Goal: Task Accomplishment & Management: Use online tool/utility

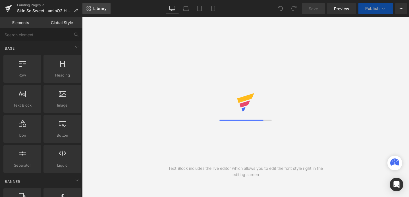
click at [97, 11] on link "Library" at bounding box center [96, 8] width 28 height 11
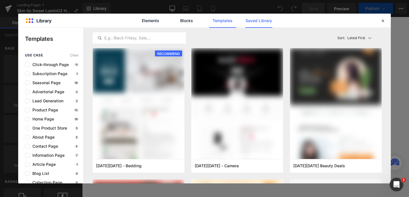
click at [263, 18] on link "Saved Library" at bounding box center [258, 21] width 27 height 14
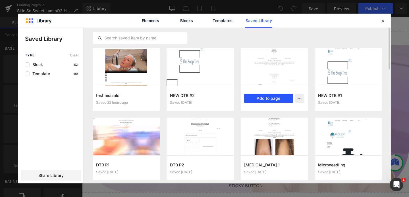
click at [263, 102] on button "Add to page" at bounding box center [268, 98] width 49 height 9
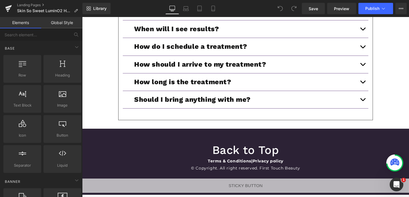
scroll to position [2045, 0]
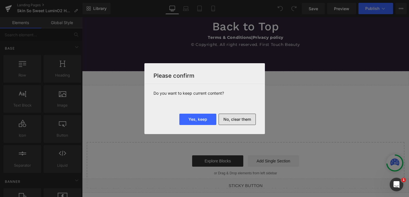
click at [233, 120] on button "No, clear them" at bounding box center [236, 119] width 37 height 11
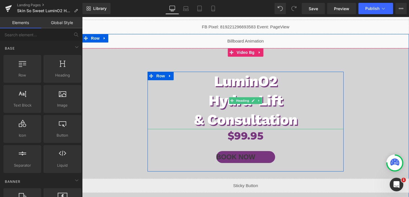
scroll to position [12, 0]
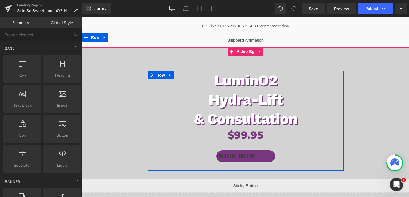
click at [240, 133] on div "$99.95 Heading" at bounding box center [245, 135] width 196 height 13
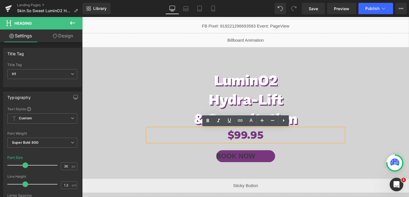
click at [238, 135] on h1 "$99.95" at bounding box center [245, 135] width 196 height 13
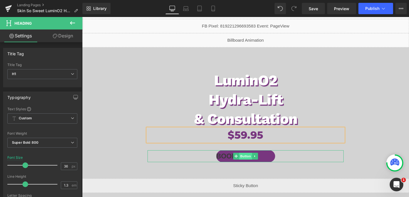
click at [246, 158] on span "Button" at bounding box center [245, 156] width 13 height 7
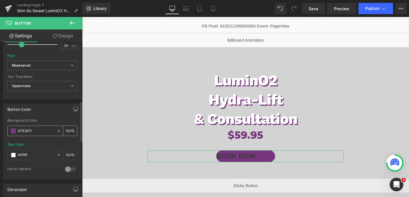
scroll to position [223, 0]
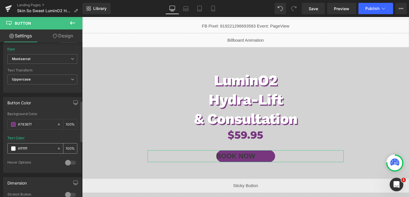
click at [40, 149] on input "#ffffff" at bounding box center [36, 149] width 36 height 6
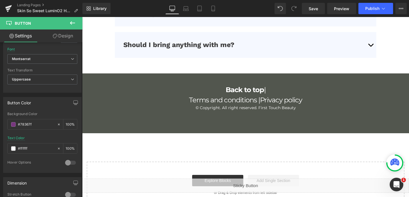
scroll to position [1941, 0]
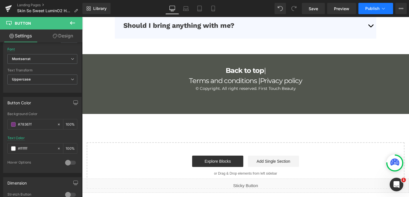
click at [373, 10] on span "Publish" at bounding box center [372, 8] width 14 height 5
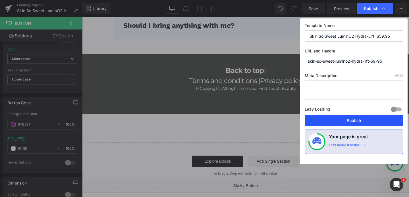
click at [340, 119] on button "Publish" at bounding box center [354, 120] width 98 height 11
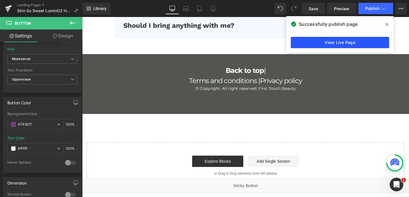
click at [330, 43] on link "View Live Page" at bounding box center [340, 42] width 98 height 11
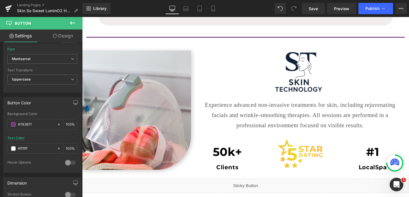
scroll to position [987, 0]
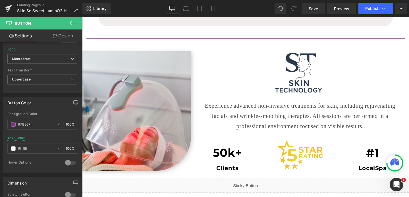
click at [311, 79] on img at bounding box center [299, 72] width 65 height 43
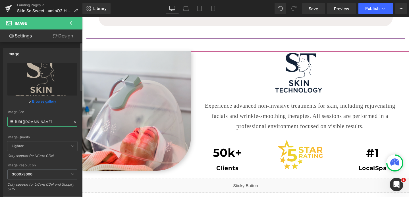
click at [54, 124] on input "https://cdn.shopify.com/s/files/1/0758/1601/0010/files/SkinTechnology_3000x3000…" at bounding box center [42, 122] width 70 height 10
paste input "570/4895/7112/files/SkinSoSweet_logo_4_3000x3000.png?v=1721400610"
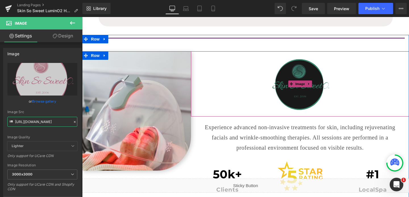
type input "https://cdn.shopify.com/s/files/1/0570/4895/7112/files/SkinSoSweet_logo_4_3000x…"
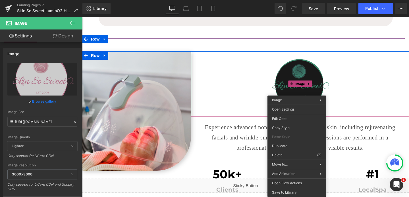
scroll to position [0, 0]
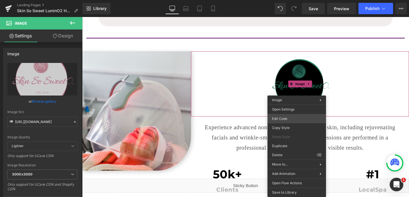
click at [288, 0] on div "Button You are previewing how the will restyle your page. You can not edit Elem…" at bounding box center [204, 0] width 409 height 0
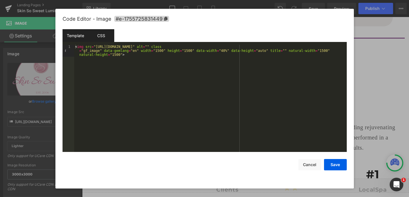
click at [99, 33] on div "CSS" at bounding box center [101, 35] width 26 height 13
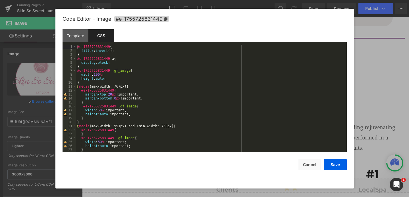
click at [97, 51] on div "#e-1755725831449 { filter : invert (); } #e-1755725831449 a { display : block ;…" at bounding box center [210, 102] width 268 height 115
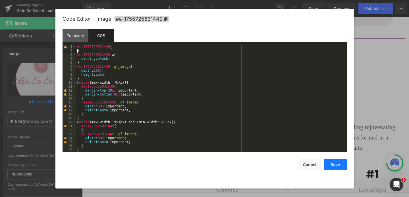
click at [332, 165] on button "Save" at bounding box center [335, 164] width 23 height 11
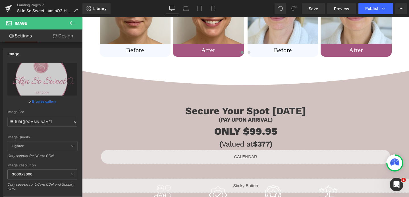
scroll to position [402, 0]
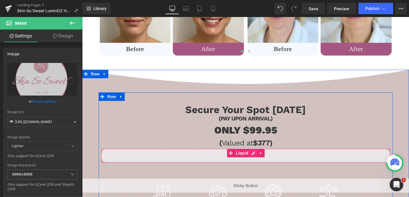
click at [253, 154] on div "Liquid" at bounding box center [246, 156] width 290 height 14
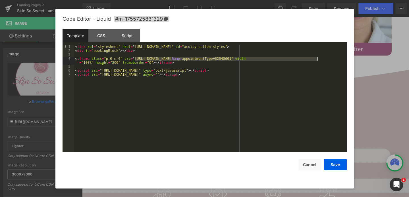
drag, startPoint x: 136, startPoint y: 59, endPoint x: 317, endPoint y: 61, distance: 181.6
click at [317, 61] on div "< link rel = "stylesheet" href = "https://embed.acuityscheduling.com/embed/butt…" at bounding box center [210, 102] width 272 height 115
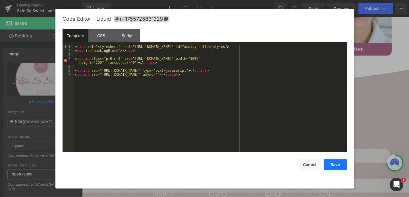
click at [333, 168] on button "Save" at bounding box center [335, 164] width 23 height 11
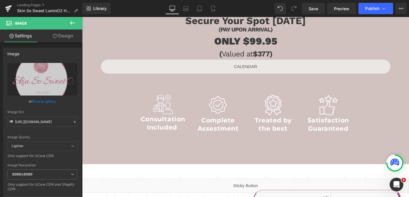
scroll to position [486, 0]
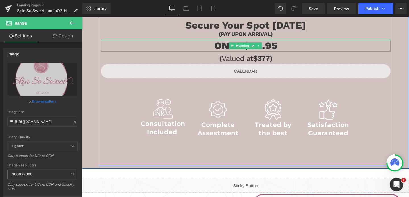
click at [268, 45] on h1 "ONLY $99.95" at bounding box center [246, 46] width 290 height 12
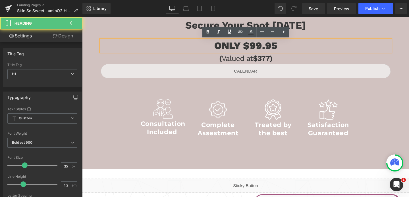
click at [253, 45] on h1 "ONLY $99.95" at bounding box center [246, 46] width 290 height 12
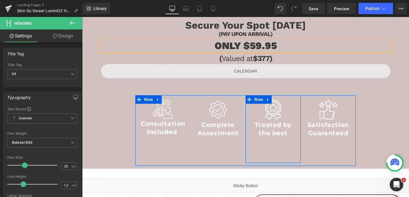
click at [255, 102] on span "Row" at bounding box center [258, 99] width 11 height 9
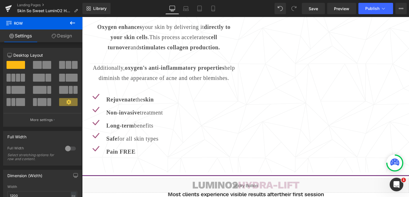
scroll to position [694, 0]
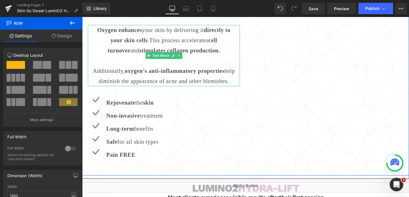
click at [140, 66] on p "Additionally, oxygen's anti-inflammatory properties help diminish the appearanc…" at bounding box center [164, 76] width 146 height 20
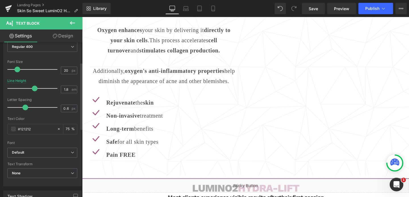
scroll to position [103, 0]
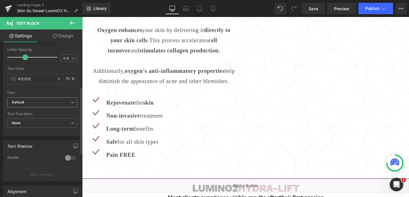
click at [38, 102] on b "Default" at bounding box center [41, 102] width 59 height 5
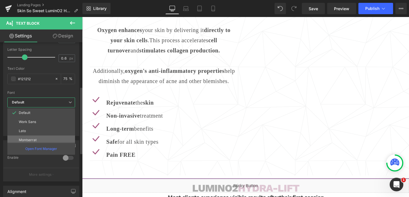
click at [35, 139] on p "Montserrat" at bounding box center [28, 140] width 18 height 4
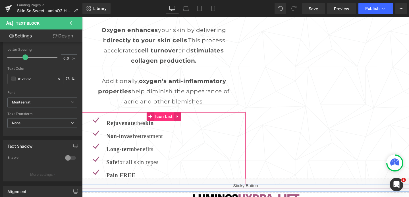
click at [164, 116] on span "Icon List" at bounding box center [164, 117] width 20 height 9
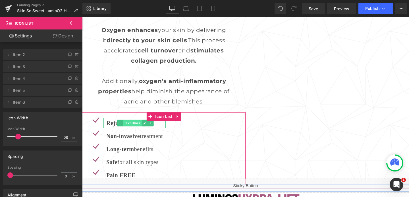
click at [133, 124] on span "Text Block" at bounding box center [132, 123] width 19 height 7
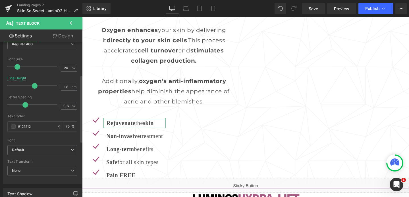
scroll to position [76, 0]
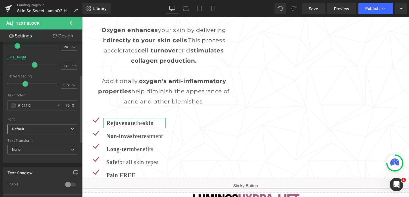
click at [24, 130] on b "Default" at bounding box center [41, 129] width 59 height 5
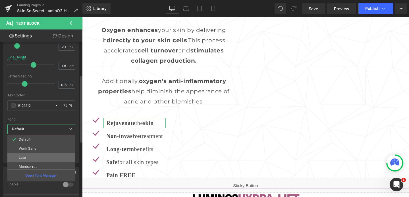
scroll to position [5, 0]
click at [30, 159] on li "Montserrat" at bounding box center [42, 161] width 70 height 9
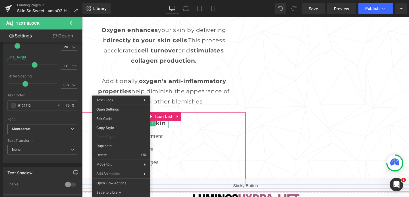
click at [121, 126] on span at bounding box center [122, 123] width 6 height 7
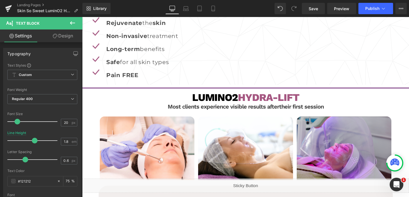
scroll to position [794, 0]
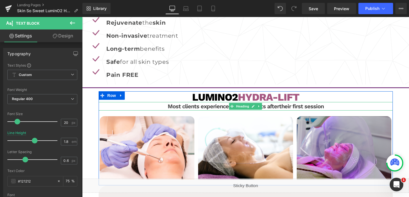
click at [215, 107] on h3 "Most clients experience visible results after their first session" at bounding box center [246, 106] width 294 height 9
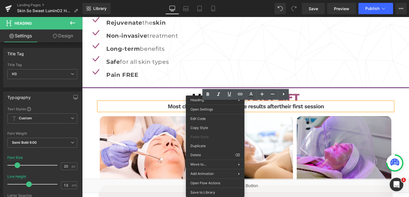
click at [166, 107] on h3 "Most clients experience visible results after their first session" at bounding box center [246, 106] width 294 height 9
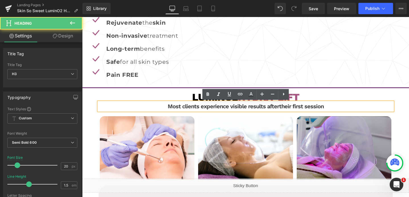
click at [82, 17] on div at bounding box center [82, 17] width 0 height 0
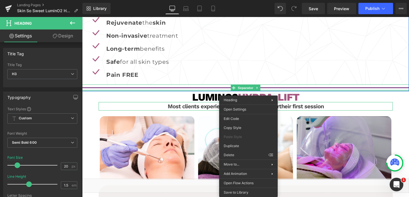
click at [190, 90] on div at bounding box center [245, 90] width 327 height 1
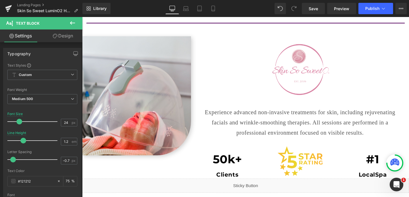
scroll to position [1015, 0]
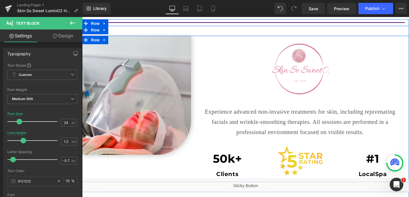
click at [278, 122] on p "Experience advanced non-invasive treatments for skin, including rejuvenating fa…" at bounding box center [299, 122] width 201 height 31
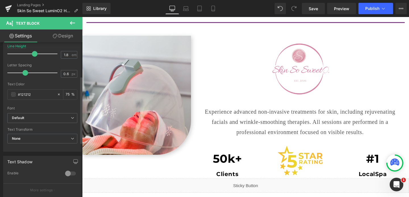
scroll to position [99, 0]
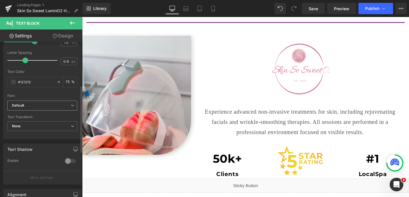
click at [45, 107] on b "Default" at bounding box center [41, 105] width 59 height 5
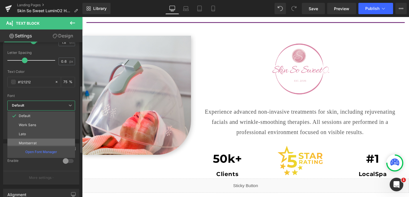
click at [38, 140] on li "Montserrat" at bounding box center [42, 143] width 70 height 9
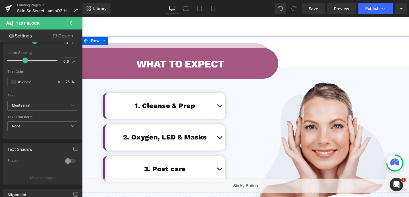
scroll to position [1192, 0]
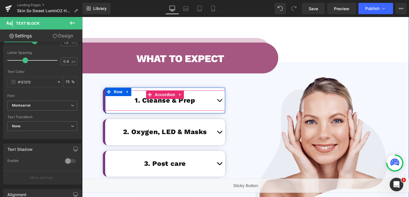
click at [216, 109] on button "button" at bounding box center [219, 100] width 11 height 17
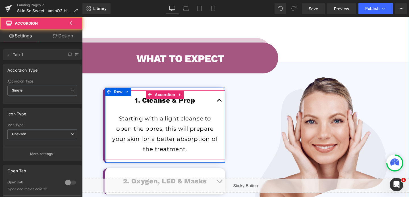
click at [216, 109] on button "button" at bounding box center [219, 100] width 11 height 17
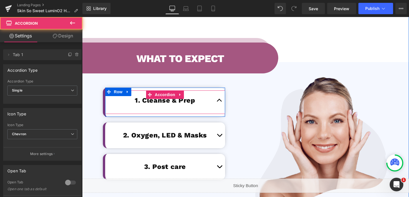
click at [216, 109] on button "button" at bounding box center [219, 100] width 11 height 17
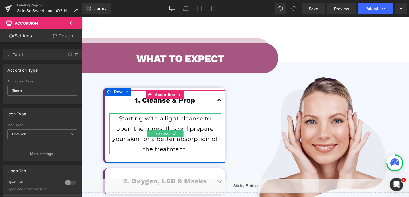
click at [182, 132] on p "Starting with a light cleanse to open the pores, this will prepare your skin fo…" at bounding box center [165, 134] width 106 height 41
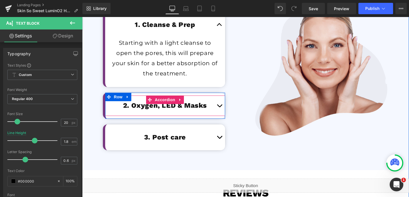
scroll to position [1290, 0]
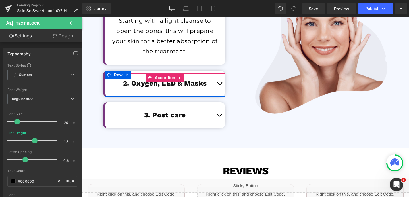
click at [217, 92] on button "button" at bounding box center [219, 83] width 11 height 17
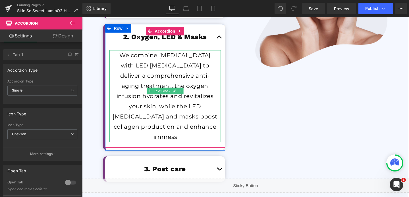
scroll to position [1369, 0]
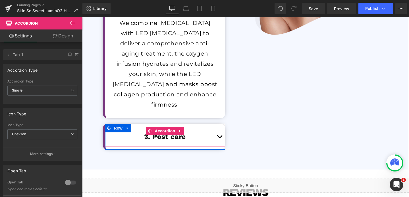
click at [218, 131] on button "button" at bounding box center [219, 136] width 11 height 17
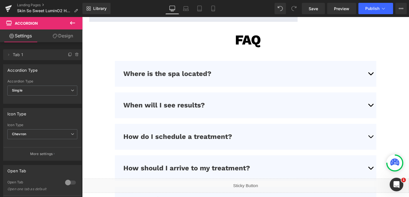
scroll to position [1997, 0]
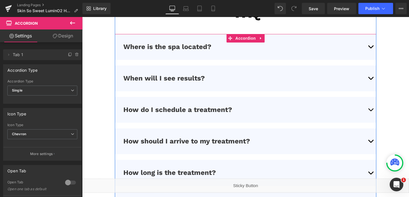
click at [372, 51] on button "button" at bounding box center [370, 47] width 11 height 26
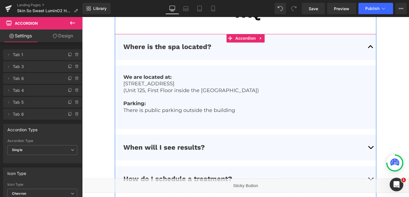
click at [372, 51] on button "button" at bounding box center [370, 47] width 11 height 26
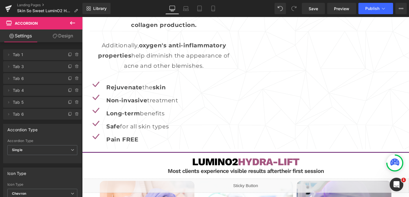
scroll to position [718, 0]
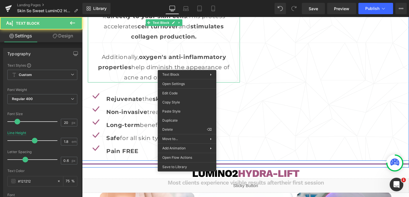
click at [187, 66] on p "Additionally, oxygen's anti-inflammatory properties help diminish the appearanc…" at bounding box center [164, 67] width 146 height 31
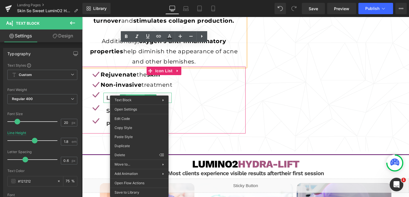
click at [139, 98] on span "Text Block" at bounding box center [135, 98] width 19 height 7
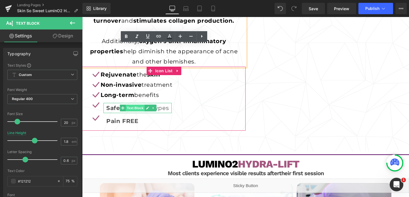
click at [140, 109] on span "Text Block" at bounding box center [135, 108] width 19 height 7
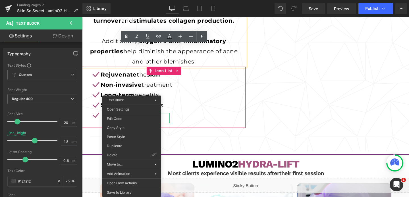
click at [132, 120] on span "Text Block" at bounding box center [134, 118] width 19 height 7
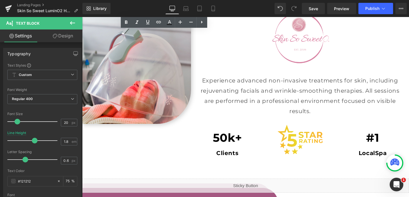
scroll to position [1049, 0]
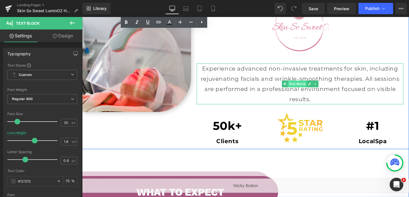
drag, startPoint x: 296, startPoint y: 93, endPoint x: 294, endPoint y: 91, distance: 3.1
click at [296, 88] on span "Text Block" at bounding box center [297, 84] width 19 height 7
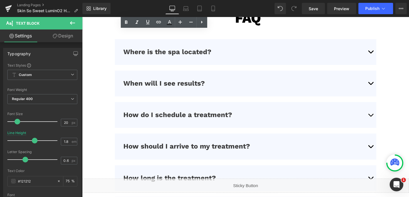
scroll to position [1968, 0]
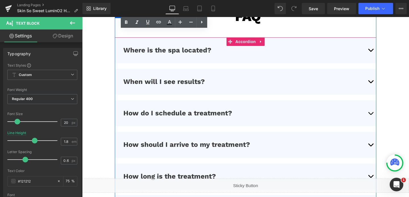
click at [368, 51] on button "button" at bounding box center [370, 51] width 11 height 26
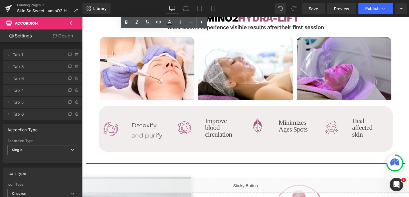
scroll to position [872, 0]
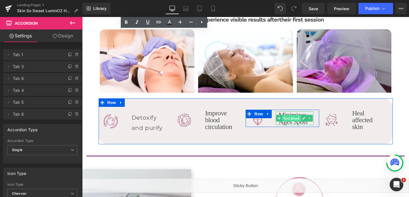
click at [298, 118] on span "Text Block" at bounding box center [291, 118] width 19 height 7
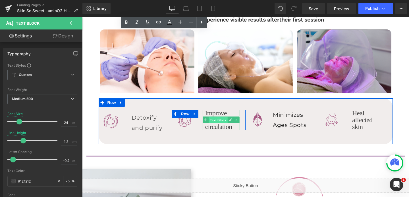
click at [223, 120] on span "Text Block" at bounding box center [218, 120] width 19 height 7
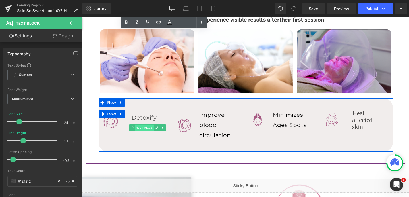
click at [147, 126] on span "Text Block" at bounding box center [144, 128] width 19 height 7
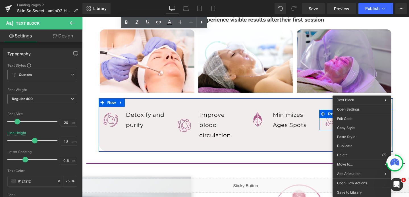
click at [362, 119] on span "Text Block" at bounding box center [365, 120] width 19 height 7
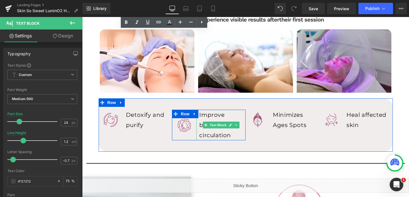
click at [199, 135] on p "Improve blood circulation" at bounding box center [220, 125] width 43 height 31
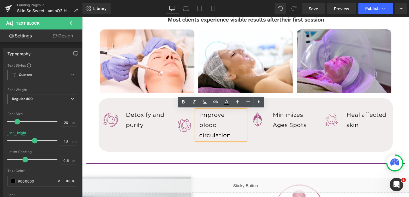
click at [199, 137] on p "Improve blood circulation" at bounding box center [220, 125] width 43 height 31
click at [199, 127] on div "Improve blood circulation" at bounding box center [220, 125] width 49 height 31
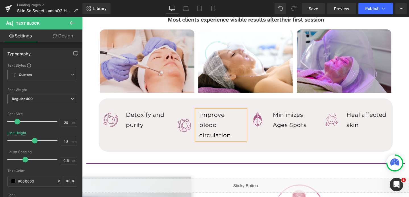
click at [82, 17] on div at bounding box center [82, 17] width 0 height 0
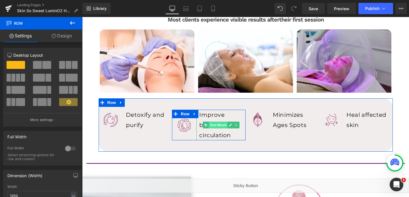
click at [218, 129] on span "Text Block" at bounding box center [218, 125] width 19 height 7
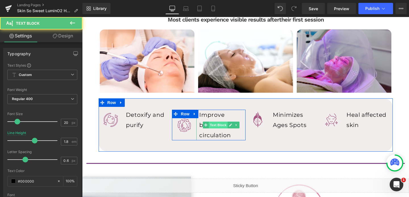
click at [218, 126] on span "Text Block" at bounding box center [218, 125] width 19 height 7
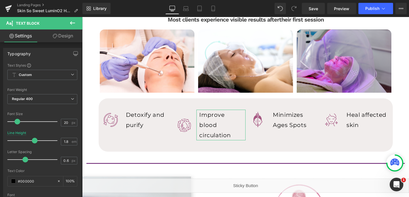
click at [59, 38] on link "Design" at bounding box center [62, 36] width 41 height 13
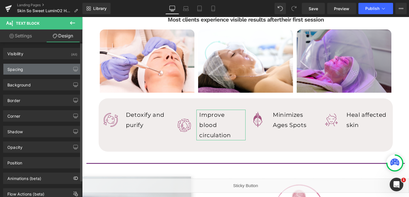
click at [25, 70] on div "Spacing" at bounding box center [42, 69] width 78 height 11
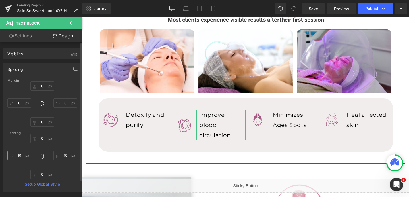
click at [21, 157] on input "10" at bounding box center [19, 155] width 24 height 9
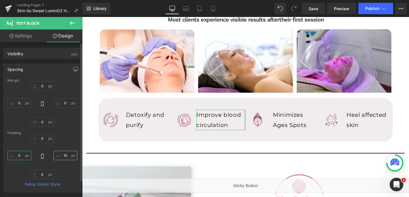
type input "0"
click at [59, 155] on input "10" at bounding box center [65, 155] width 24 height 9
type input "0"
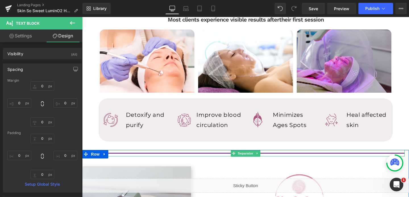
click at [138, 152] on div at bounding box center [245, 153] width 318 height 7
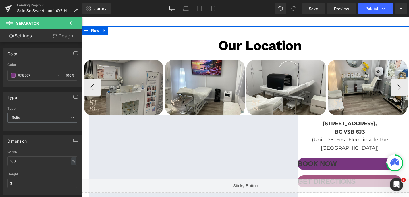
scroll to position [1725, 0]
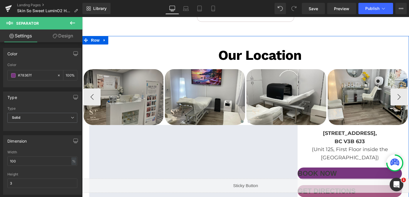
click at [137, 73] on img at bounding box center [124, 97] width 80 height 56
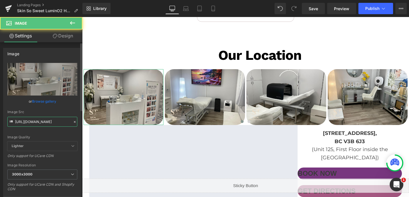
click at [39, 118] on input "https://cdn.shopify.com/s/files/1/0758/1601/0010/files/skintechno_spapx_3000x30…" at bounding box center [42, 122] width 70 height 10
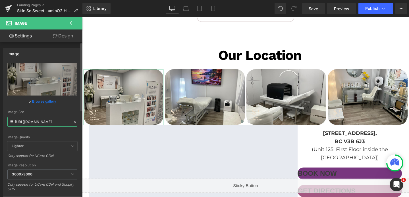
click at [39, 118] on input "https://cdn.shopify.com/s/files/1/0758/1601/0010/files/skintechno_spapx_3000x30…" at bounding box center [42, 122] width 70 height 10
paste input "570/4895/7112/files/new_skinsosweet_3000x3000.png?v=1728326567"
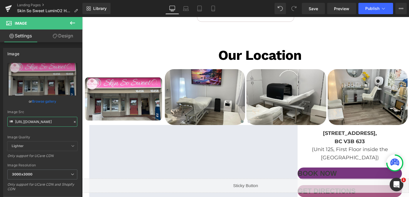
type input "https://cdn.shopify.com/s/files/1/0570/4895/7112/files/new_skinsosweet_3000x300…"
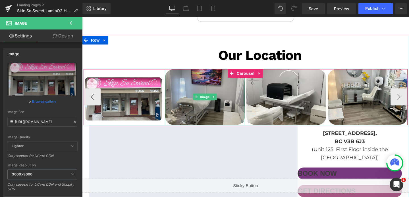
click at [220, 80] on img at bounding box center [205, 97] width 80 height 56
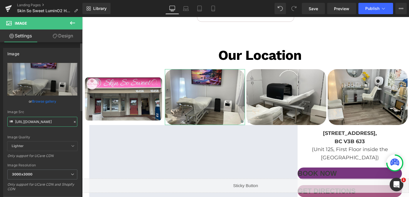
click at [41, 120] on input "https://cdn.shopify.com/s/files/1/0758/1601/0010/files/skintechno_spapx_2_3000x…" at bounding box center [42, 122] width 70 height 10
paste input "570/4895/7112/files/new_skinsosweet_2_3000x3000.png?v=1728326567"
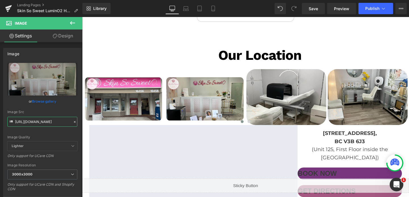
type input "https://cdn.shopify.com/s/files/1/0570/4895/7112/files/new_skinsosweet_2_3000x3…"
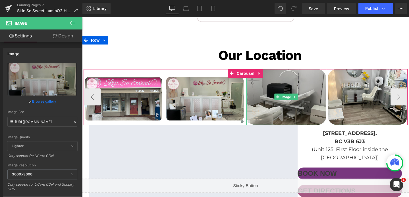
click at [303, 95] on img at bounding box center [286, 97] width 80 height 56
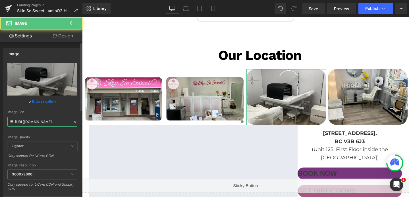
click at [43, 122] on input "https://cdn.shopify.com/s/files/1/0758/1601/0010/files/skintechno_spapx_3_3000x…" at bounding box center [42, 122] width 70 height 10
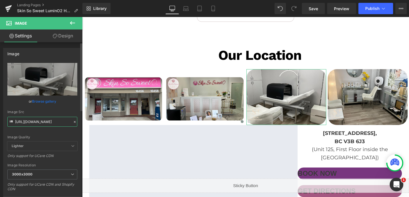
click at [43, 122] on input "https://cdn.shopify.com/s/files/1/0758/1601/0010/files/skintechno_spapx_3_3000x…" at bounding box center [42, 122] width 70 height 10
paste input "570/4895/7112/files/new_skinsosweet_3_3000x3000.png?v=1728326567"
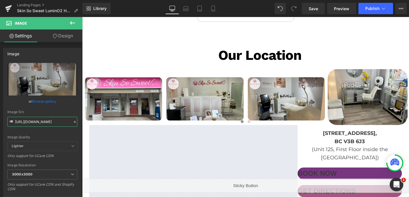
type input "https://cdn.shopify.com/s/files/1/0570/4895/7112/files/new_skinsosweet_3_3000x3…"
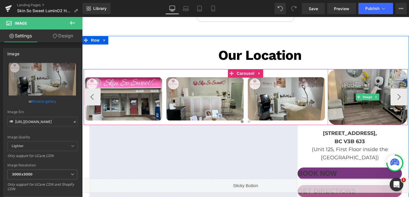
click at [340, 83] on img at bounding box center [368, 97] width 80 height 56
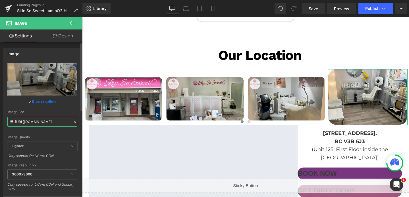
click at [41, 125] on input "https://cdn.shopify.com/s/files/1/0758/1601/0010/files/skintechno_spapx_4_3000x…" at bounding box center [42, 122] width 70 height 10
paste input "570/4895/7112/files/new_skinsosweet_4_3000x3000.png?v=1728326567"
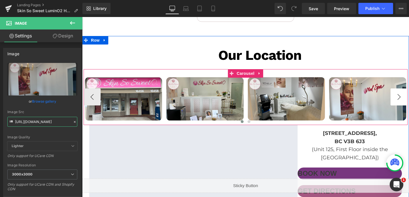
type input "https://cdn.shopify.com/s/files/1/0570/4895/7112/files/new_skinsosweet_4_3000x3…"
click at [397, 92] on button "›" at bounding box center [398, 97] width 17 height 17
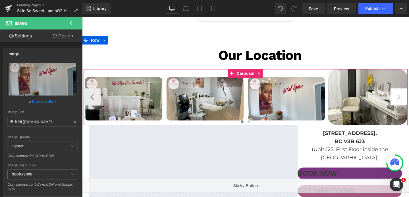
scroll to position [0, 0]
click at [397, 92] on button "›" at bounding box center [398, 97] width 17 height 17
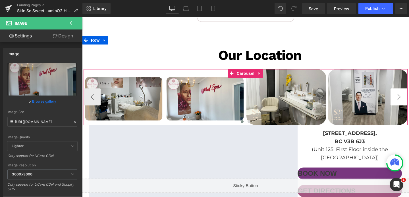
click at [397, 92] on button "›" at bounding box center [398, 97] width 17 height 17
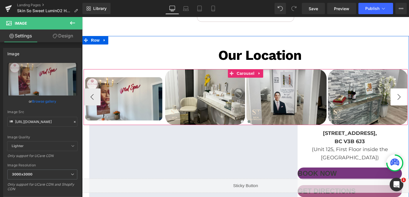
click at [397, 92] on button "›" at bounding box center [398, 97] width 17 height 17
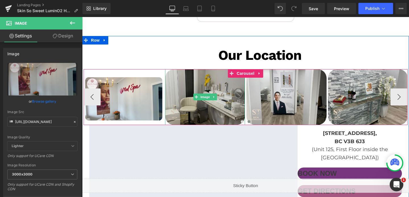
click at [232, 98] on img at bounding box center [205, 97] width 80 height 56
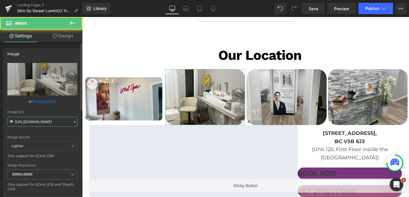
click at [59, 120] on input "https://cdn.shopify.com/s/files/1/0758/1601/0010/files/skintechno_spapx_5_3000x…" at bounding box center [42, 122] width 70 height 10
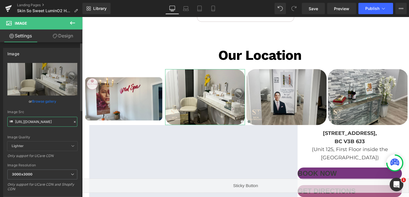
click at [59, 120] on input "https://cdn.shopify.com/s/files/1/0758/1601/0010/files/skintechno_spapx_5_3000x…" at bounding box center [42, 122] width 70 height 10
paste input "570/4895/7112/files/new_skinsosweet_5_3000x3000.png?v=1728326568"
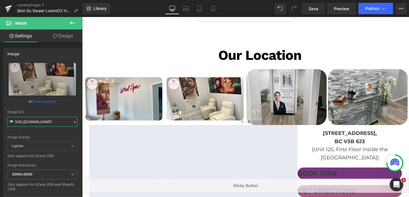
type input "https://cdn.shopify.com/s/files/1/0570/4895/7112/files/new_skinsosweet_5_3000x3…"
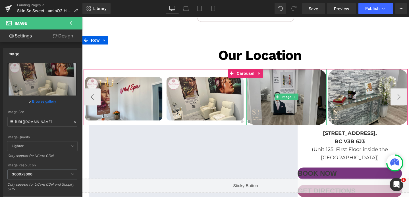
click at [294, 78] on img at bounding box center [286, 97] width 80 height 56
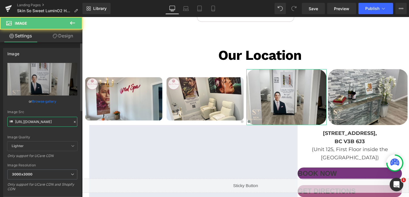
click at [49, 120] on input "https://cdn.shopify.com/s/files/1/0758/1601/0010/files/skintechno_spapx_6_3000x…" at bounding box center [42, 122] width 70 height 10
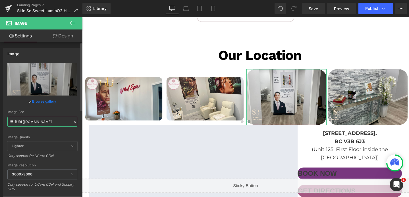
click at [49, 120] on input "https://cdn.shopify.com/s/files/1/0758/1601/0010/files/skintechno_spapx_6_3000x…" at bounding box center [42, 122] width 70 height 10
paste input "570/4895/7112/files/new_skinsosweet_6_3000x3000.png?v=1728326567"
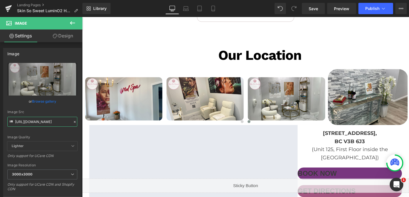
type input "https://cdn.shopify.com/s/files/1/0570/4895/7112/files/new_skinsosweet_6_3000x3…"
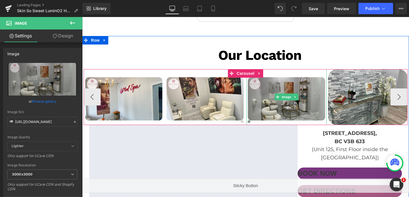
click at [317, 89] on img at bounding box center [286, 97] width 80 height 56
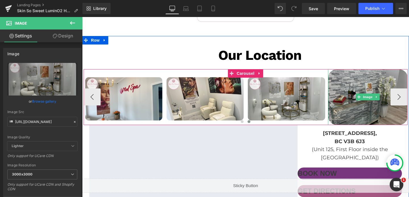
click at [343, 86] on img at bounding box center [368, 97] width 80 height 56
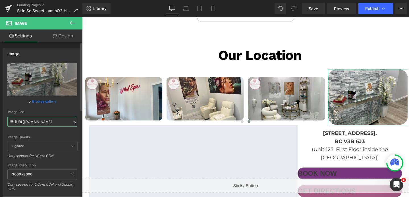
click at [40, 119] on input "https://cdn.shopify.com/s/files/1/0758/1601/0010/files/skintechno_spapx_7_3000x…" at bounding box center [42, 122] width 70 height 10
paste input "570/4895/7112/files/new_skinsosweet_7_3000x3000.png?v=1728326567"
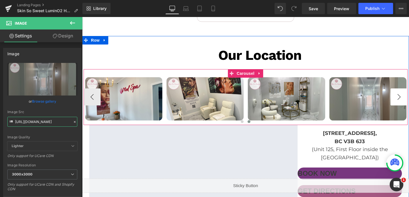
type input "https://cdn.shopify.com/s/files/1/0570/4895/7112/files/new_skinsosweet_7_3000x3…"
click at [393, 89] on button "›" at bounding box center [398, 97] width 17 height 17
click at [243, 69] on span "Carousel" at bounding box center [245, 73] width 20 height 9
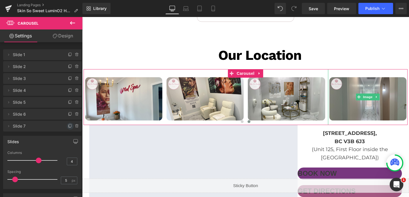
click at [68, 126] on icon at bounding box center [70, 126] width 5 height 5
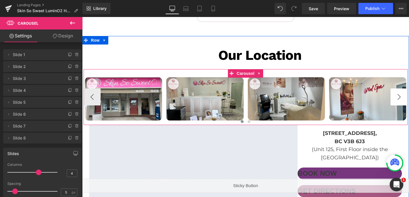
click at [396, 89] on button "›" at bounding box center [398, 97] width 17 height 17
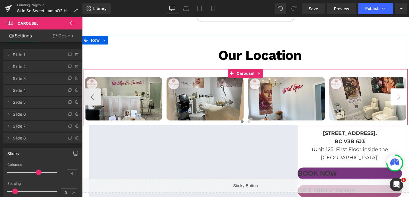
click at [396, 89] on button "›" at bounding box center [398, 97] width 17 height 17
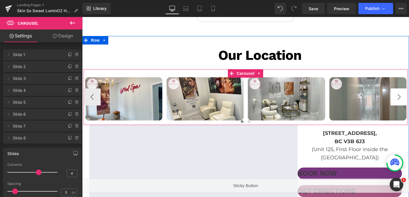
click at [396, 89] on button "›" at bounding box center [398, 97] width 17 height 17
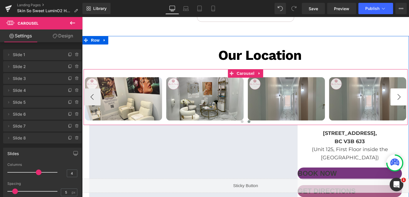
click at [396, 89] on button "›" at bounding box center [398, 97] width 17 height 17
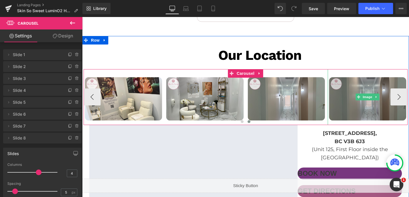
click at [359, 101] on img at bounding box center [368, 97] width 80 height 56
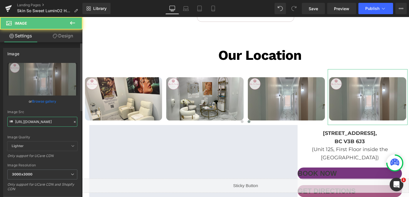
click at [25, 125] on input "https://cdn.shopify.com/s/files/1/0570/4895/7112/files/new_skinsosweet_7_3000x3…" at bounding box center [42, 122] width 70 height 10
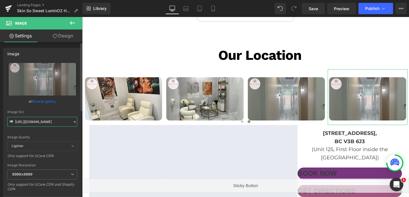
click at [25, 125] on input "https://cdn.shopify.com/s/files/1/0570/4895/7112/files/new_skinsosweet_7_3000x3…" at bounding box center [42, 122] width 70 height 10
paste input "8"
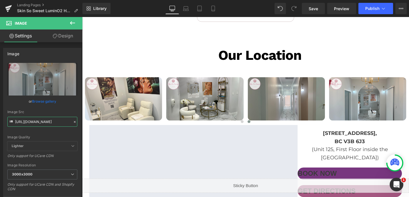
type input "https://cdn.shopify.com/s/files/1/0570/4895/7112/files/new_skinsosweet_8_3000x3…"
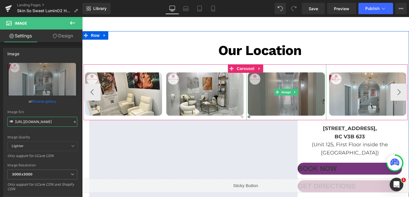
scroll to position [1730, 0]
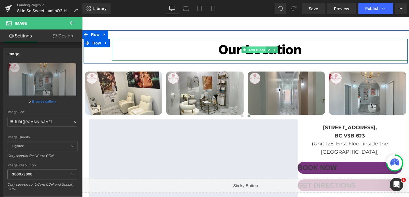
click at [257, 47] on span "Text Block" at bounding box center [256, 50] width 19 height 7
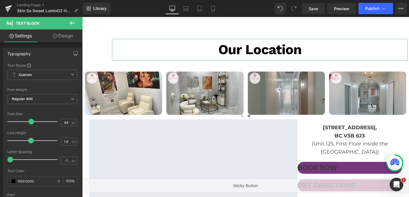
click at [64, 40] on link "Design" at bounding box center [62, 36] width 41 height 13
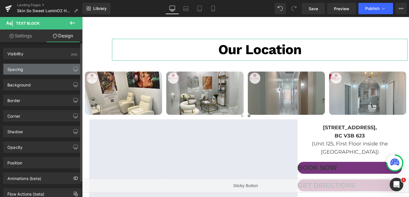
click at [36, 64] on div "Spacing" at bounding box center [42, 69] width 78 height 11
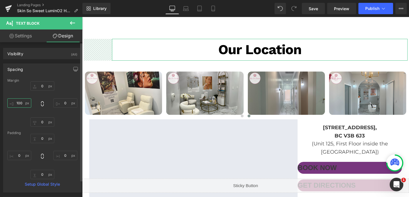
click at [20, 103] on input "text" at bounding box center [19, 103] width 24 height 9
type input "0"
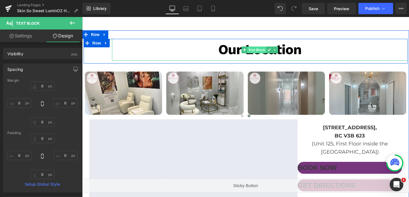
click at [261, 47] on span "Text Block" at bounding box center [256, 50] width 19 height 7
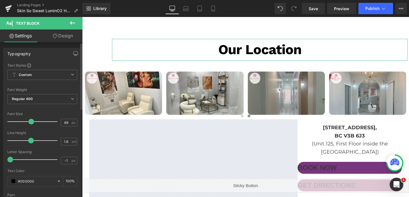
scroll to position [205, 0]
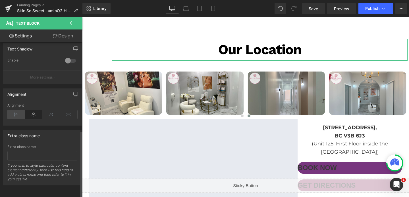
click at [15, 112] on icon at bounding box center [16, 115] width 18 height 9
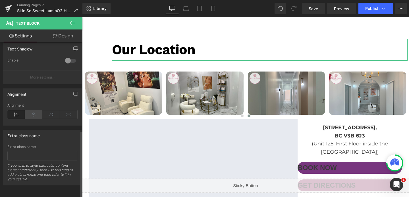
click at [37, 111] on icon at bounding box center [34, 115] width 18 height 9
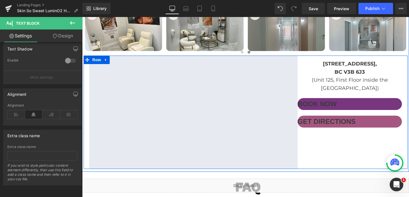
scroll to position [1788, 0]
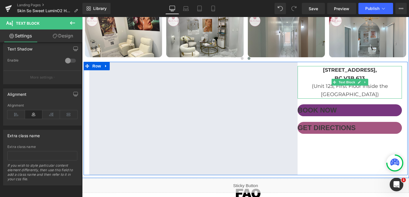
click at [336, 67] on b "1465 Salisbury Ave. Port Coquitlam," at bounding box center [350, 70] width 54 height 6
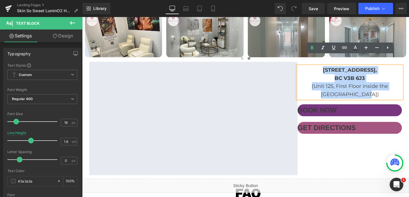
drag, startPoint x: 301, startPoint y: 59, endPoint x: 370, endPoint y: 87, distance: 75.1
click at [370, 87] on div "1465 Salisbury Ave. Port Coquitlam, BC V3B 6J3 (Unit 125, First Floor inside th…" at bounding box center [349, 82] width 104 height 33
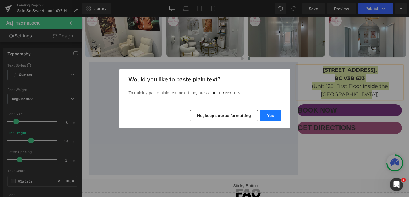
click at [271, 116] on button "Yes" at bounding box center [270, 115] width 21 height 11
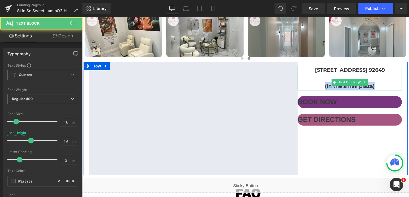
drag, startPoint x: 324, startPoint y: 84, endPoint x: 379, endPoint y: 84, distance: 55.1
click at [379, 84] on p "(In the small plaza)" at bounding box center [349, 86] width 104 height 8
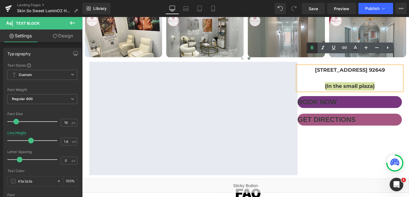
click at [311, 48] on icon at bounding box center [312, 47] width 3 height 3
click at [326, 82] on p "(In the small plaza)" at bounding box center [349, 86] width 104 height 8
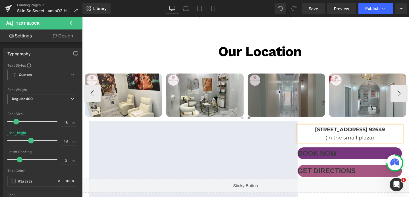
scroll to position [1720, 0]
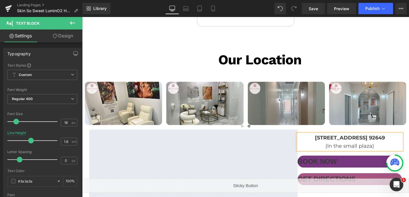
click at [299, 41] on div "Our Location Text Block Row Image Image Image Image Image Image" at bounding box center [245, 144] width 327 height 206
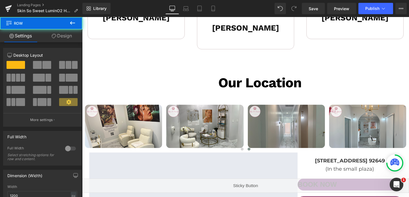
scroll to position [1663, 0]
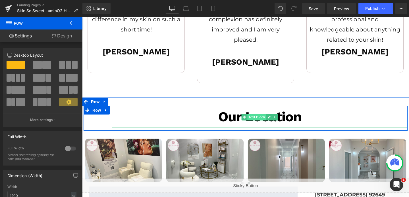
click at [259, 114] on span "Text Block" at bounding box center [256, 117] width 19 height 7
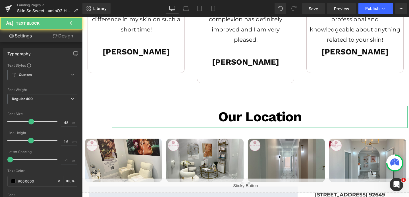
click at [59, 38] on link "Design" at bounding box center [62, 36] width 41 height 13
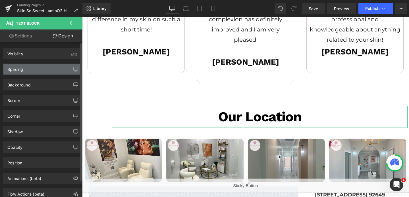
click at [26, 72] on div "Spacing" at bounding box center [42, 69] width 78 height 11
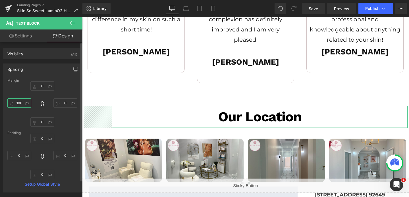
click at [18, 105] on input "100" at bounding box center [19, 103] width 24 height 9
type input "0"
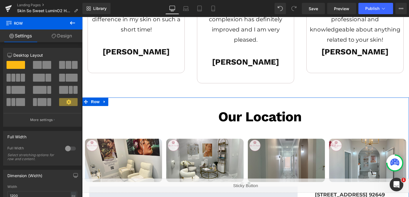
click at [62, 41] on link "Design" at bounding box center [61, 36] width 41 height 13
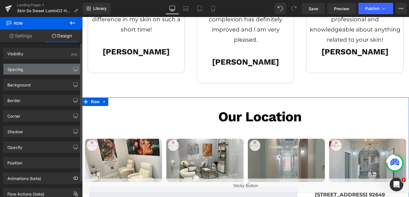
click at [35, 73] on div "Spacing" at bounding box center [42, 69] width 78 height 11
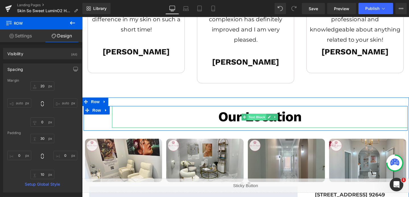
click at [257, 114] on span "Text Block" at bounding box center [256, 117] width 19 height 7
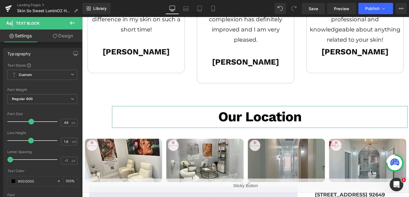
click at [63, 36] on link "Design" at bounding box center [62, 36] width 41 height 13
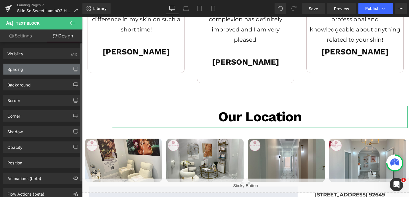
click at [33, 72] on div "Spacing" at bounding box center [42, 69] width 78 height 11
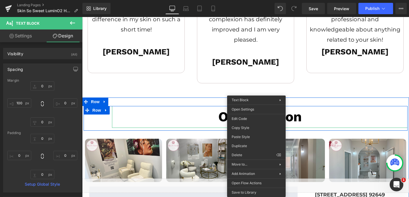
click at [256, 114] on span "Text Block" at bounding box center [256, 117] width 19 height 7
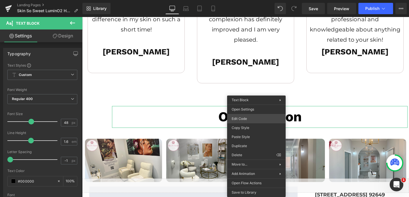
click at [243, 0] on div "Text Block You are previewing how the will restyle your page. You can not edit …" at bounding box center [204, 0] width 409 height 0
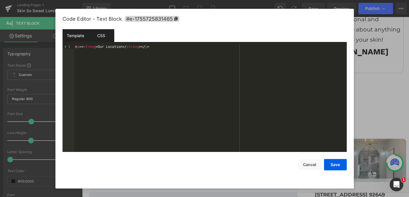
click at [100, 36] on div "CSS" at bounding box center [101, 35] width 26 height 13
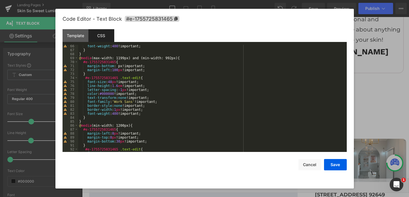
scroll to position [254, 0]
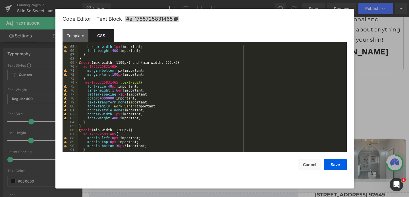
click at [126, 75] on div "border-style : none !important; border-width : 1 px !important; font-weight : 4…" at bounding box center [211, 98] width 266 height 115
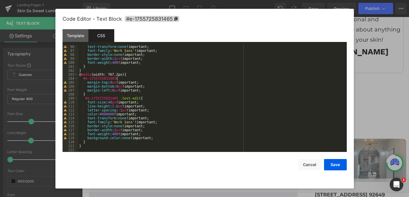
scroll to position [378, 0]
click at [329, 164] on button "Save" at bounding box center [335, 164] width 23 height 11
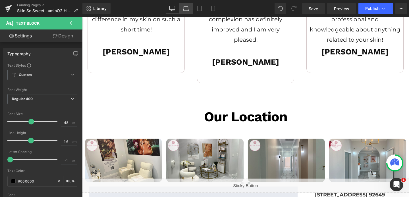
click at [187, 10] on icon at bounding box center [186, 9] width 6 height 6
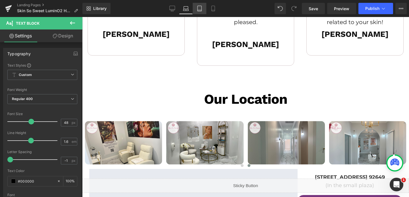
click at [199, 9] on icon at bounding box center [200, 9] width 6 height 6
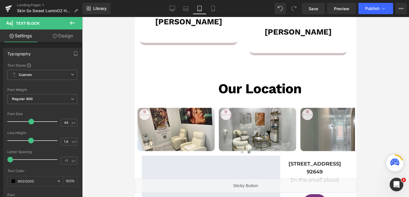
scroll to position [1622, 0]
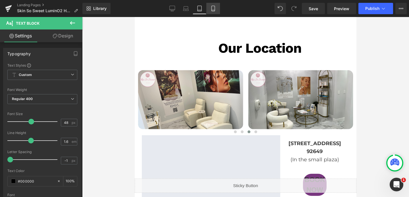
click at [213, 12] on link "Mobile" at bounding box center [213, 8] width 14 height 11
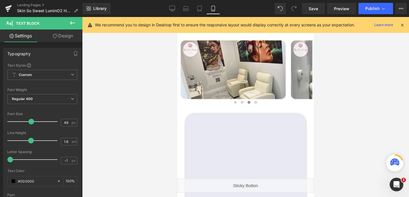
scroll to position [2043, 0]
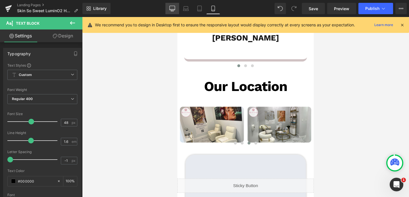
click at [171, 11] on icon at bounding box center [172, 10] width 2 height 1
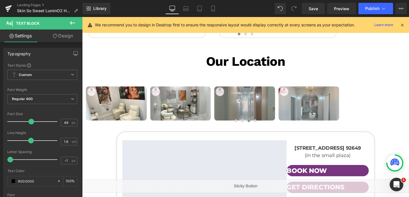
scroll to position [1691, 0]
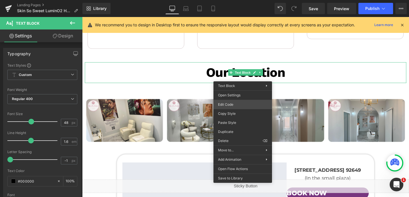
click at [242, 0] on div "Text Block You are previewing how the will restyle your page. You can not edit …" at bounding box center [204, 0] width 409 height 0
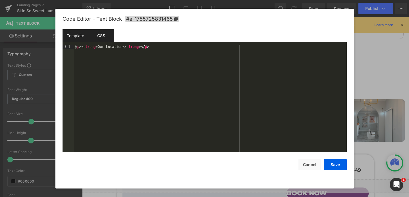
click at [103, 32] on div "CSS" at bounding box center [101, 35] width 26 height 13
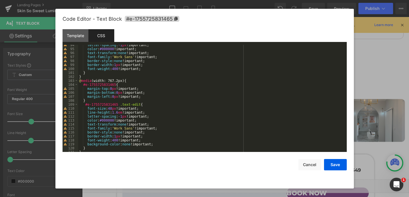
scroll to position [378, 0]
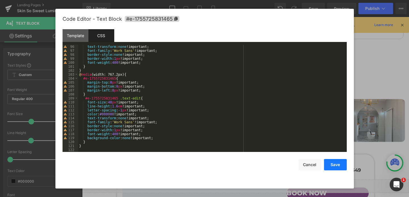
click at [333, 166] on button "Save" at bounding box center [335, 164] width 23 height 11
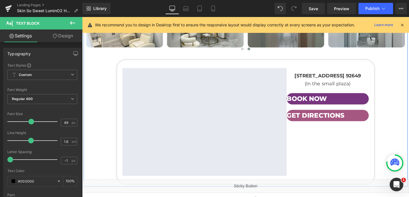
scroll to position [1791, 0]
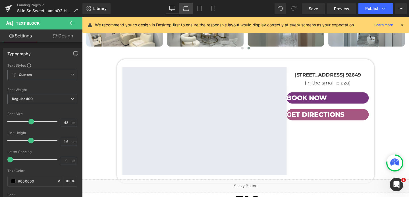
click at [182, 6] on link "Laptop" at bounding box center [186, 8] width 14 height 11
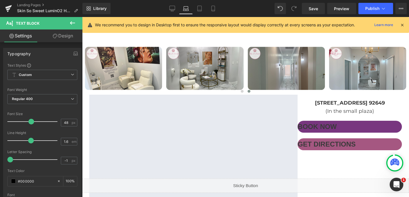
scroll to position [1782, 0]
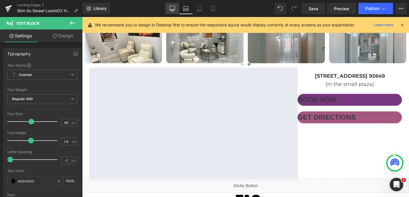
click at [175, 11] on link "Desktop" at bounding box center [172, 8] width 14 height 11
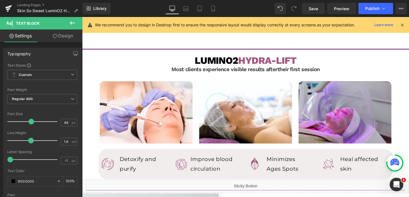
scroll to position [848, 0]
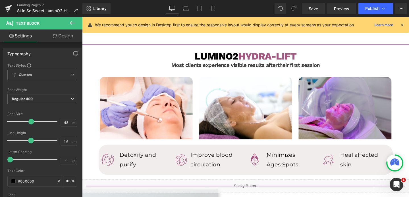
click at [213, 163] on p "Improve blood circulation" at bounding box center [225, 167] width 58 height 20
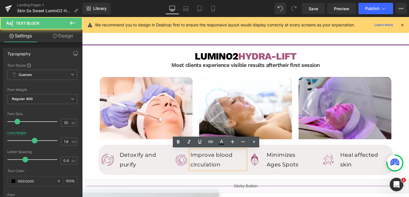
click at [164, 181] on div "Image Row Row Image Row Row Image Row Row ‹ ›" at bounding box center [253, 168] width 309 height 32
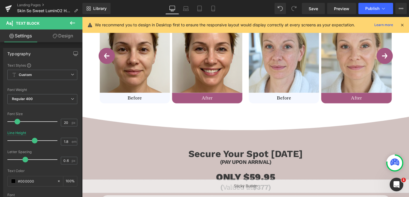
scroll to position [353, 0]
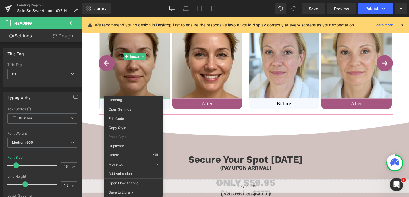
click at [148, 78] on img at bounding box center [138, 58] width 74 height 89
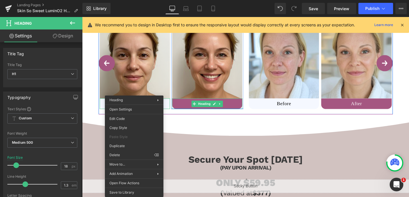
click at [183, 110] on h1 "After" at bounding box center [214, 108] width 74 height 7
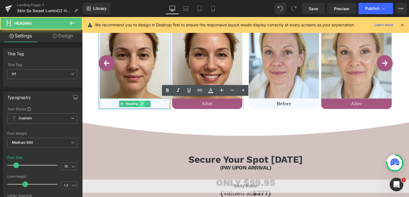
click at [145, 110] on link at bounding box center [145, 108] width 6 height 7
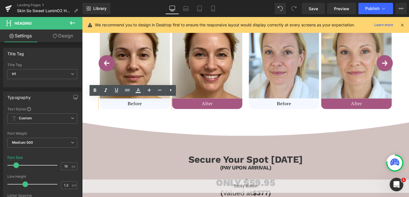
click at [135, 107] on h1 "Before" at bounding box center [138, 108] width 74 height 7
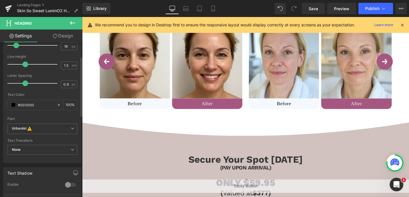
scroll to position [131, 0]
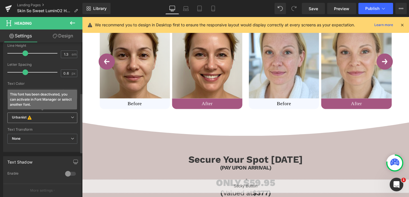
click at [36, 124] on div "Urbanist This font has been deactivated, you can activate in Font Manager or se…" at bounding box center [42, 120] width 70 height 14
click at [39, 121] on span "Urbanist This font has been deactivated, you can activate in Font Manager or se…" at bounding box center [42, 118] width 70 height 11
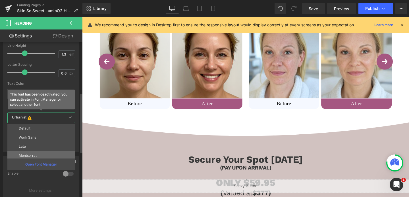
click at [31, 154] on p "Montserrat" at bounding box center [28, 156] width 18 height 4
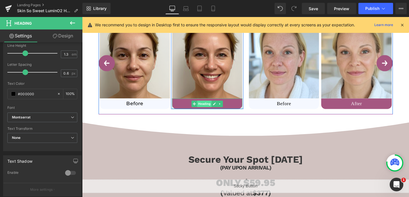
click at [214, 110] on span "Heading" at bounding box center [210, 108] width 15 height 7
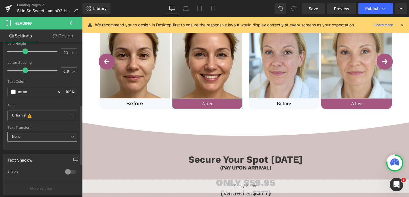
scroll to position [162, 0]
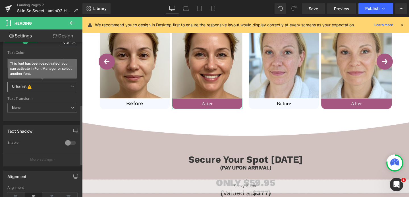
click at [36, 90] on span "Urbanist This font has been deactivated, you can activate in Font Manager or se…" at bounding box center [42, 87] width 70 height 11
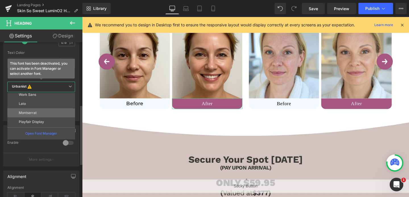
scroll to position [13, 0]
click at [36, 112] on p "Montserrat" at bounding box center [28, 112] width 18 height 4
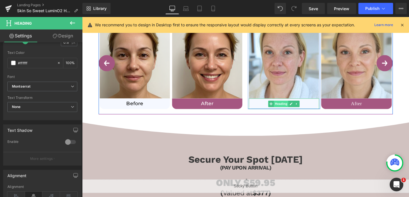
click at [289, 111] on span "Heading" at bounding box center [291, 108] width 15 height 7
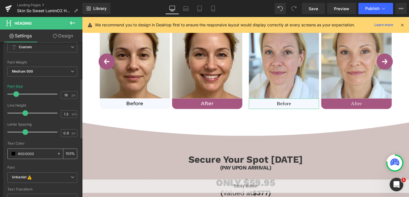
scroll to position [94, 0]
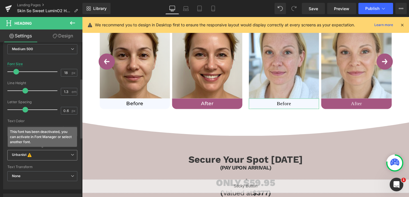
click at [37, 157] on b "Urbanist This font has been deactivated, you can activate in Font Manager or se…" at bounding box center [41, 156] width 59 height 6
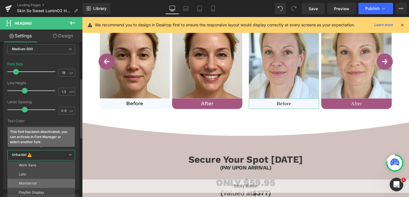
scroll to position [10, 0]
click at [34, 184] on p "Montserrat" at bounding box center [28, 184] width 18 height 4
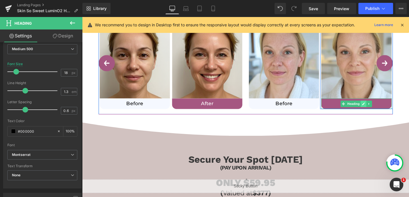
click at [378, 109] on icon at bounding box center [378, 108] width 3 height 3
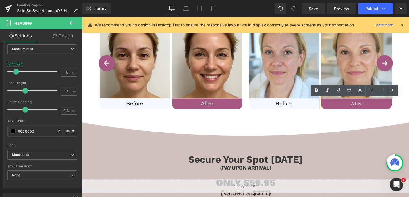
click at [369, 108] on h1 "After" at bounding box center [371, 108] width 74 height 7
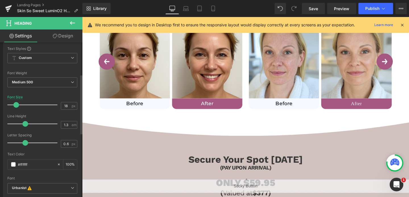
scroll to position [96, 0]
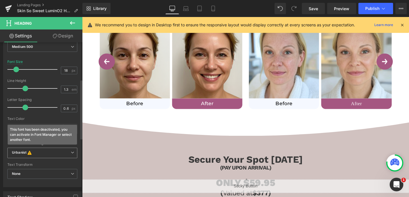
click at [29, 154] on icon at bounding box center [30, 153] width 4 height 5
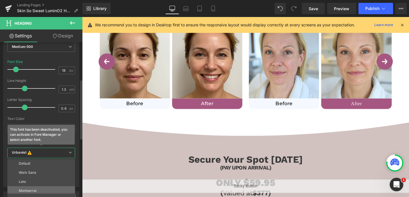
click at [36, 190] on li "Montserrat" at bounding box center [42, 191] width 70 height 9
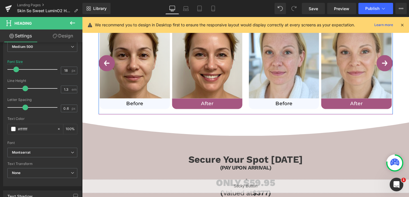
click at [400, 66] on button "›" at bounding box center [400, 65] width 17 height 17
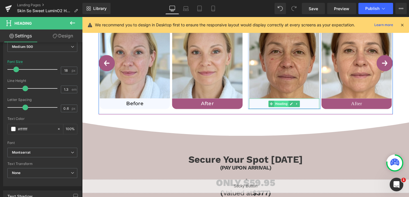
click at [296, 109] on span "Heading" at bounding box center [291, 108] width 15 height 7
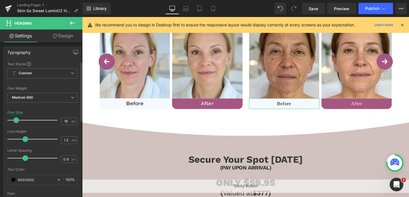
scroll to position [61, 0]
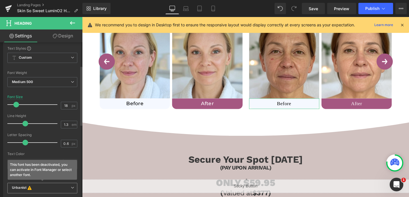
click at [33, 189] on b "Urbanist This font has been deactivated, you can activate in Font Manager or se…" at bounding box center [41, 189] width 59 height 6
click at [48, 189] on b "Urbanist This font has been deactivated, you can activate in Font Manager or se…" at bounding box center [40, 189] width 57 height 6
click at [71, 188] on icon at bounding box center [72, 187] width 3 height 3
click at [70, 188] on icon at bounding box center [69, 187] width 3 height 3
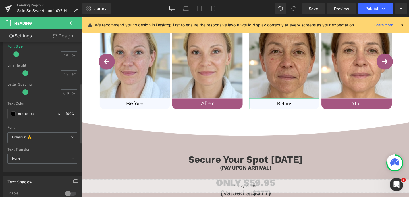
scroll to position [119, 0]
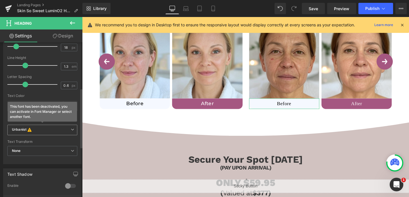
click at [71, 134] on span "Urbanist This font has been deactivated, you can activate in Font Manager or se…" at bounding box center [42, 130] width 70 height 11
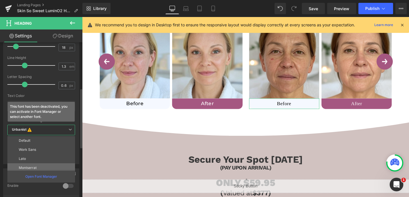
click at [49, 165] on li "Montserrat" at bounding box center [42, 168] width 70 height 9
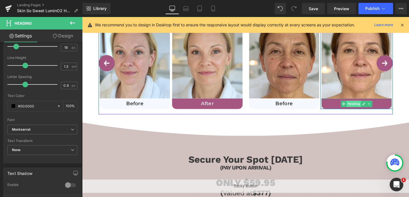
click at [374, 109] on span "Heading" at bounding box center [367, 108] width 15 height 7
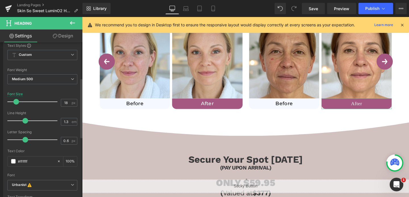
scroll to position [93, 0]
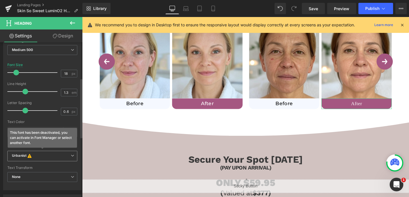
click at [73, 155] on span "Urbanist This font has been deactivated, you can activate in Font Manager or se…" at bounding box center [42, 156] width 70 height 11
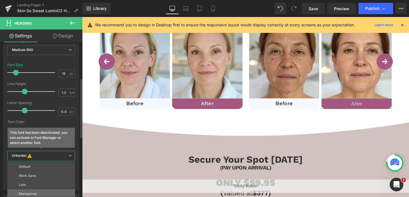
click at [44, 195] on li "Montserrat" at bounding box center [42, 194] width 70 height 9
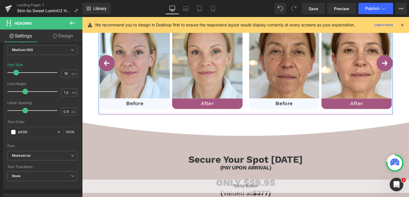
click at [402, 64] on button "›" at bounding box center [400, 65] width 17 height 17
click at [107, 63] on button "‹" at bounding box center [107, 65] width 17 height 17
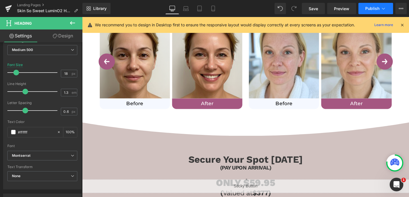
click at [378, 4] on button "Publish" at bounding box center [375, 8] width 35 height 11
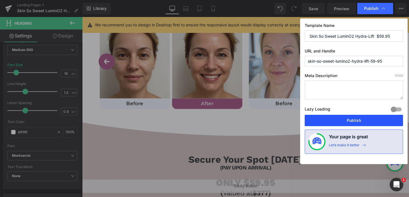
click at [350, 124] on button "Publish" at bounding box center [354, 120] width 98 height 11
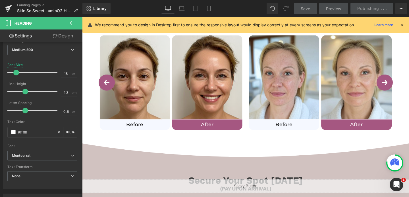
scroll to position [28, 0]
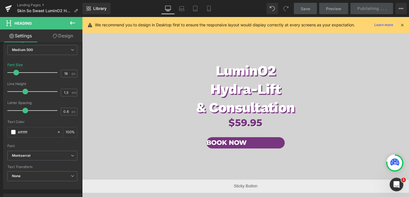
click at [240, 149] on span "Book Now" at bounding box center [234, 150] width 42 height 10
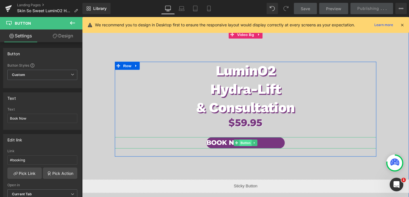
click at [253, 153] on span "Button" at bounding box center [253, 149] width 13 height 7
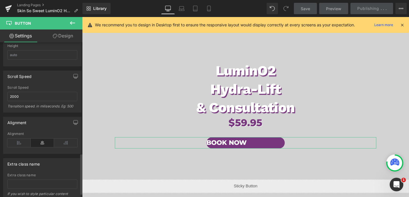
scroll to position [438, 0]
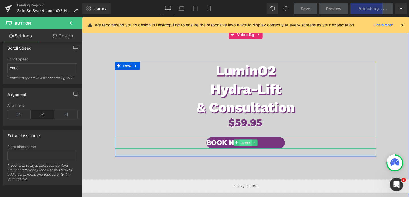
click at [252, 150] on span "Button" at bounding box center [253, 149] width 13 height 7
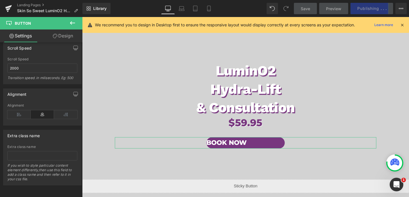
click at [64, 35] on link "Design" at bounding box center [62, 36] width 41 height 13
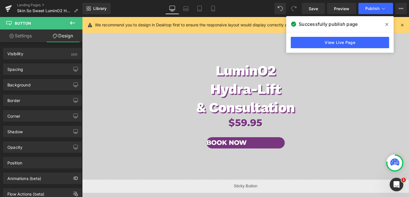
click at [76, 20] on icon at bounding box center [72, 23] width 7 height 7
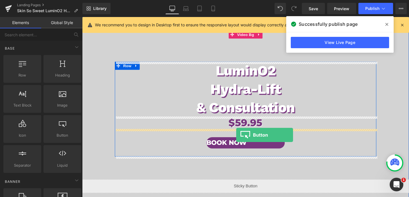
drag, startPoint x: 141, startPoint y: 149, endPoint x: 244, endPoint y: 141, distance: 103.1
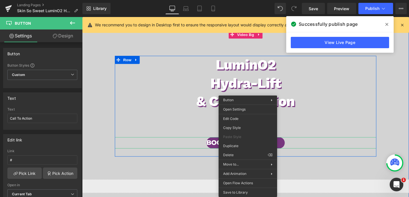
click at [255, 148] on span "Button" at bounding box center [253, 149] width 13 height 7
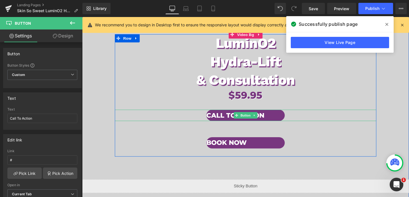
click at [249, 120] on span "Button" at bounding box center [253, 120] width 13 height 7
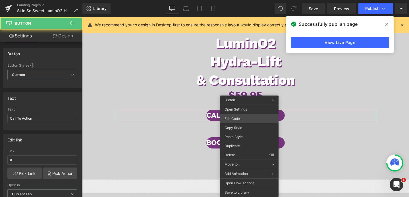
click at [244, 0] on div "Button You are previewing how the will restyle your page. You can not edit Elem…" at bounding box center [204, 0] width 409 height 0
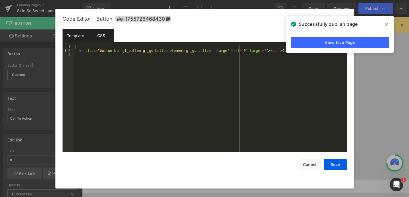
click at [101, 36] on div "CSS" at bounding box center [101, 35] width 26 height 13
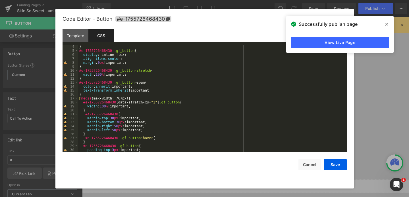
scroll to position [12, 0]
click at [129, 57] on div "} #e-1755726468430 .gf_button { display : inline-flex; align-items : center ; m…" at bounding box center [211, 102] width 266 height 115
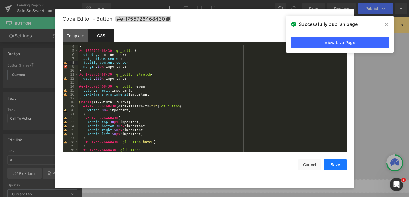
click at [336, 168] on button "Save" at bounding box center [335, 164] width 23 height 11
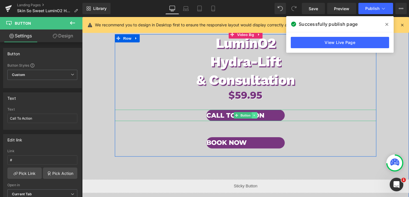
click at [266, 121] on link at bounding box center [264, 120] width 6 height 7
click at [267, 121] on icon at bounding box center [266, 120] width 3 height 3
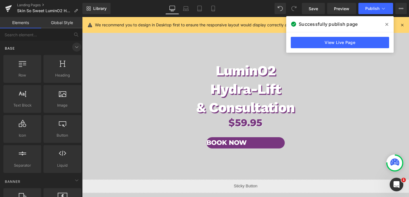
click at [73, 49] on icon at bounding box center [76, 47] width 7 height 7
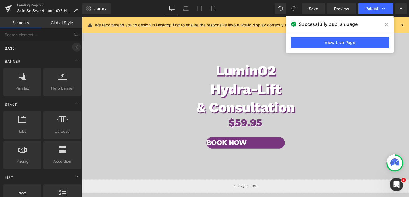
click at [73, 48] on icon at bounding box center [76, 47] width 7 height 7
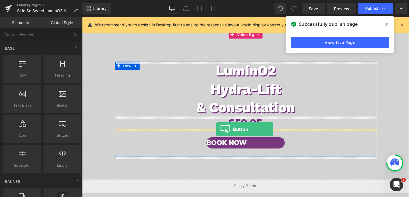
drag, startPoint x: 117, startPoint y: 130, endPoint x: 223, endPoint y: 134, distance: 106.0
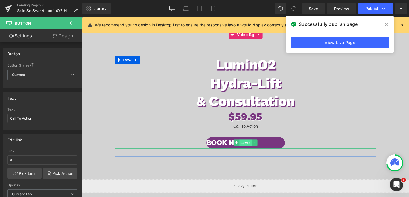
click at [249, 149] on span "Button" at bounding box center [253, 149] width 13 height 7
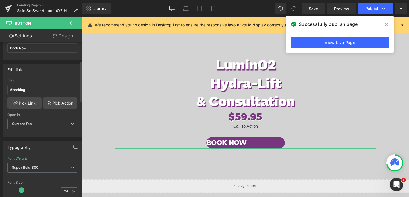
scroll to position [71, 0]
click at [33, 88] on input "#booking" at bounding box center [42, 89] width 70 height 9
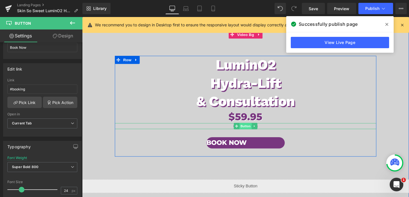
click at [255, 132] on span "Button" at bounding box center [253, 132] width 13 height 7
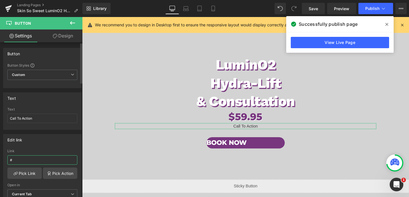
click at [23, 159] on input "#" at bounding box center [42, 160] width 70 height 9
paste input "booking"
type input "#booking"
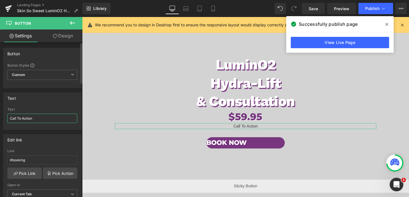
click at [37, 117] on input "Call To Action" at bounding box center [42, 118] width 70 height 9
type input "BOOK NOW"
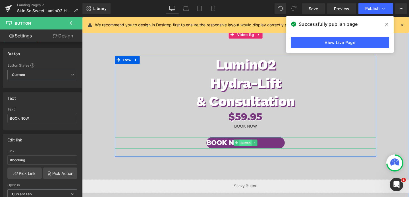
click at [253, 152] on span "Button" at bounding box center [253, 149] width 13 height 7
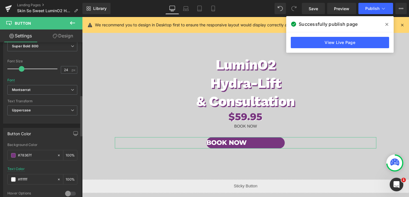
scroll to position [201, 0]
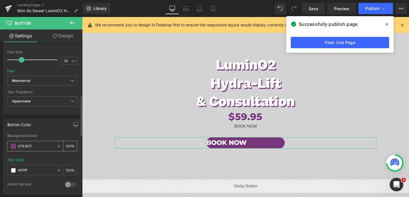
click at [31, 148] on input "#78367f" at bounding box center [36, 146] width 36 height 6
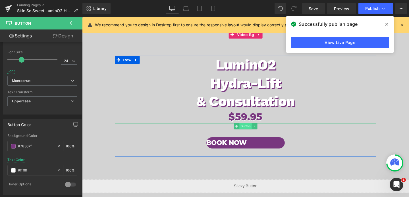
click at [255, 131] on span "Button" at bounding box center [253, 132] width 13 height 7
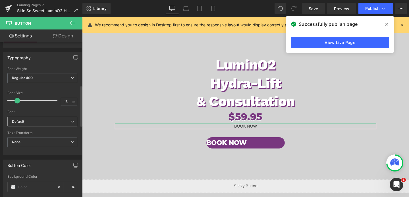
scroll to position [165, 0]
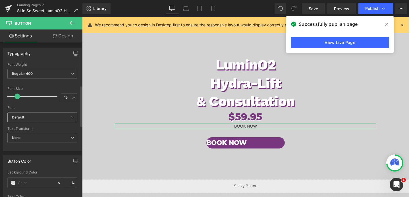
click at [41, 114] on span "Default" at bounding box center [42, 118] width 70 height 10
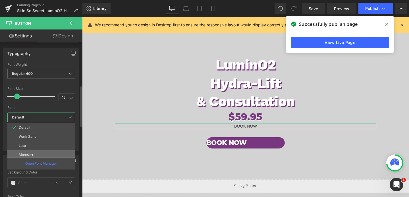
click at [37, 152] on li "Montserrat" at bounding box center [42, 155] width 70 height 9
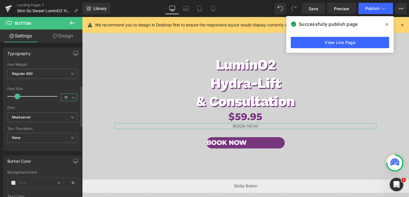
click at [64, 99] on input "15" at bounding box center [66, 97] width 10 height 7
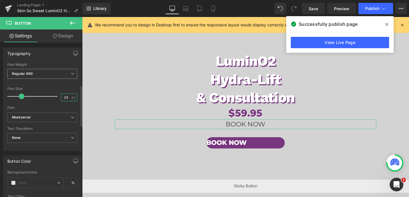
type input "24"
click at [51, 77] on span "Regular 400" at bounding box center [42, 74] width 70 height 10
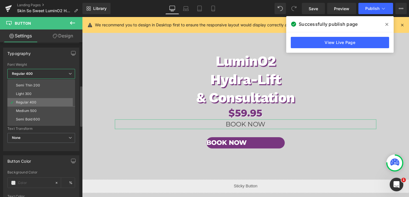
scroll to position [9, 0]
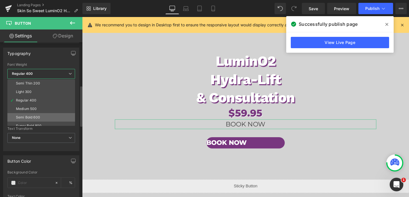
click at [39, 116] on div "Semi Bold 600" at bounding box center [28, 118] width 24 height 4
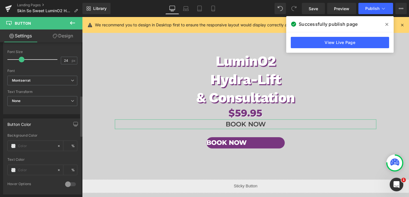
scroll to position [203, 0]
click at [30, 146] on input "text" at bounding box center [36, 145] width 36 height 6
paste input "#78367f"
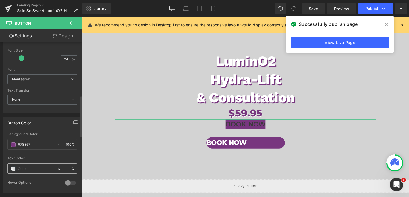
type input "#78367f"
click at [39, 165] on div at bounding box center [32, 169] width 49 height 10
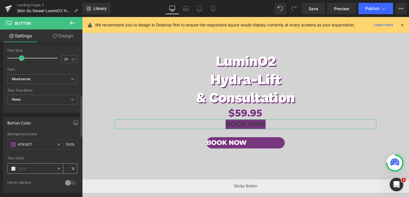
click at [42, 168] on input "text" at bounding box center [36, 169] width 36 height 6
type input "FFFF"
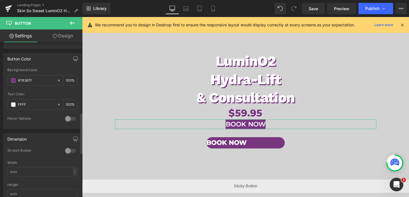
scroll to position [268, 0]
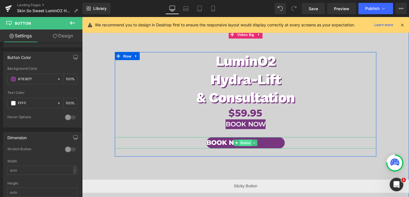
click at [254, 150] on span "Button" at bounding box center [253, 149] width 13 height 7
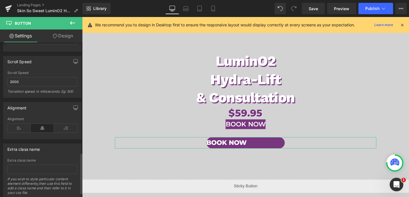
scroll to position [422, 0]
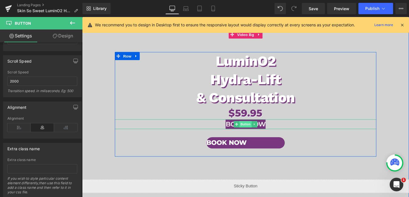
click at [252, 130] on span "Button" at bounding box center [253, 130] width 13 height 7
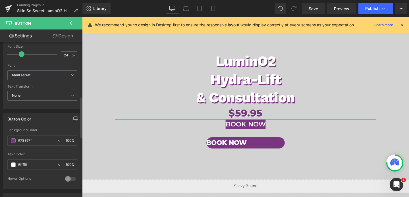
scroll to position [208, 0]
click at [55, 96] on span "None" at bounding box center [42, 95] width 70 height 10
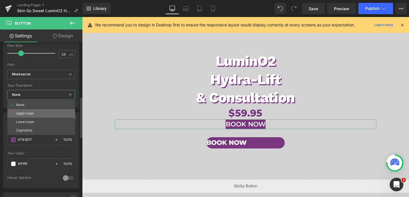
click at [42, 114] on li "Uppercase" at bounding box center [41, 113] width 68 height 9
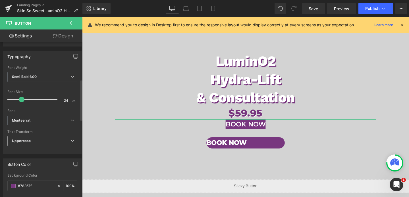
scroll to position [131, 0]
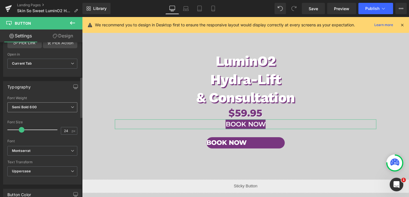
click at [44, 107] on span "Semi Bold 600" at bounding box center [42, 108] width 70 height 10
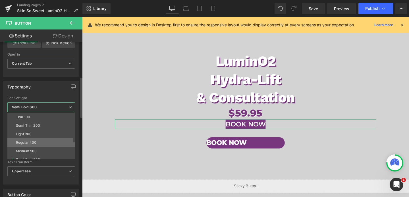
scroll to position [20, 0]
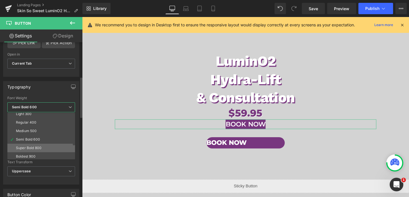
click at [36, 147] on div "Super Bold 800" at bounding box center [29, 148] width 26 height 4
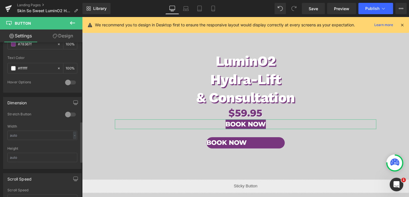
scroll to position [314, 0]
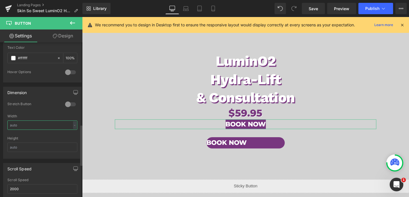
click at [40, 125] on input "text" at bounding box center [42, 125] width 70 height 9
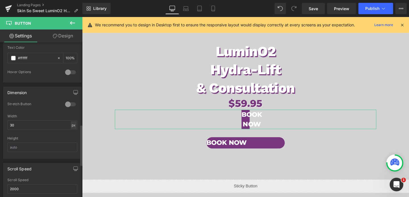
click at [71, 123] on div "px" at bounding box center [74, 126] width 6 height 8
click at [70, 133] on li "%" at bounding box center [73, 134] width 7 height 8
click at [73, 125] on div "%" at bounding box center [73, 126] width 5 height 8
click at [51, 126] on input "30" at bounding box center [42, 125] width 70 height 9
type input "3"
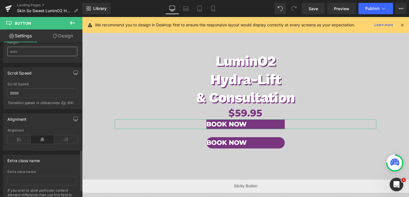
scroll to position [410, 0]
type input "30"
click at [43, 138] on icon at bounding box center [42, 139] width 23 height 9
click at [64, 35] on link "Design" at bounding box center [62, 36] width 41 height 13
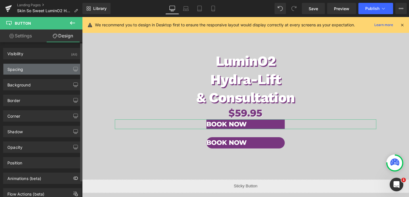
click at [37, 67] on div "Spacing" at bounding box center [42, 69] width 78 height 11
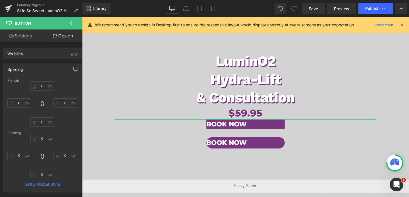
click at [25, 38] on link "Settings" at bounding box center [20, 36] width 41 height 13
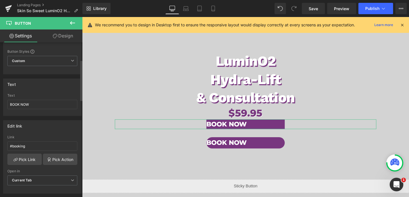
scroll to position [0, 0]
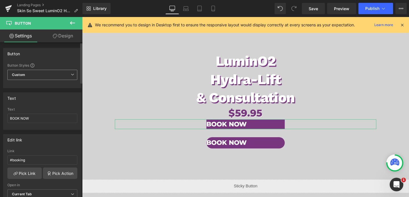
click at [64, 77] on span "Custom Setup Global Style" at bounding box center [42, 75] width 70 height 10
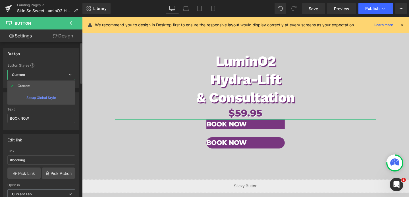
click at [64, 77] on span "Custom Setup Global Style" at bounding box center [41, 75] width 68 height 10
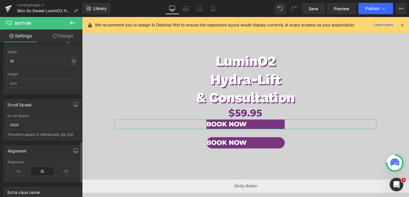
scroll to position [372, 0]
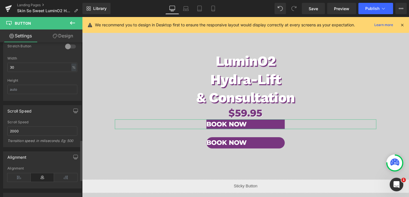
click at [69, 45] on div at bounding box center [71, 46] width 14 height 9
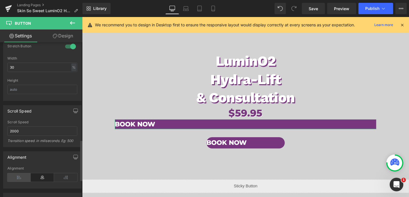
click at [26, 175] on icon at bounding box center [18, 178] width 23 height 9
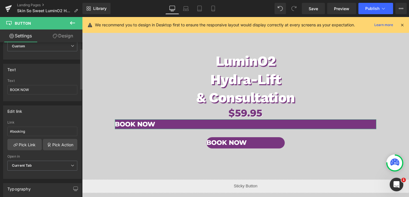
scroll to position [0, 0]
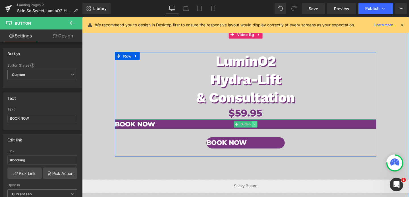
click at [262, 131] on icon at bounding box center [263, 129] width 3 height 3
click at [268, 130] on icon at bounding box center [266, 129] width 3 height 3
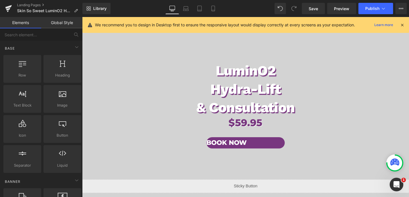
click at [188, 14] on div "Library Desktop Desktop Laptop Tablet Mobile Save Preview Publish Scheduled Vie…" at bounding box center [245, 8] width 326 height 17
click at [185, 8] on icon at bounding box center [186, 9] width 6 height 6
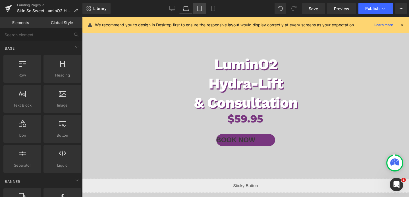
click at [194, 9] on link "Tablet" at bounding box center [200, 8] width 14 height 11
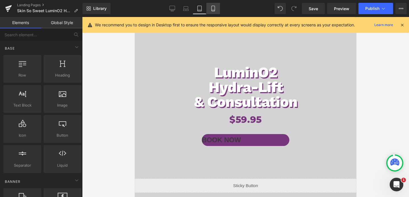
click at [213, 11] on icon at bounding box center [212, 8] width 3 height 5
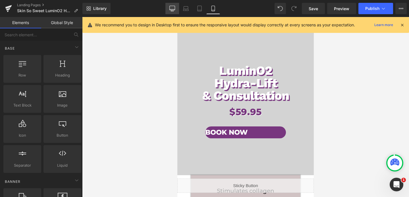
click at [172, 9] on icon at bounding box center [172, 9] width 6 height 6
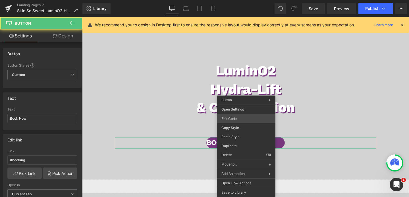
click at [234, 0] on div "Button You are previewing how the will restyle your page. You can not edit Elem…" at bounding box center [204, 0] width 409 height 0
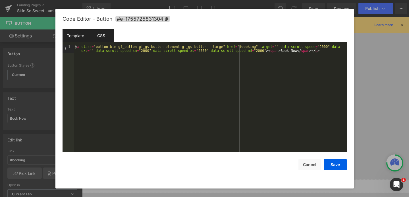
click at [103, 38] on div "CSS" at bounding box center [101, 35] width 26 height 13
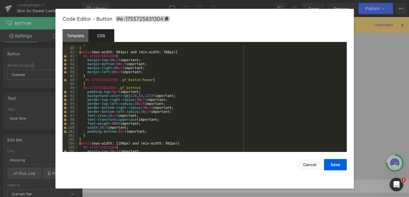
scroll to position [320, 0]
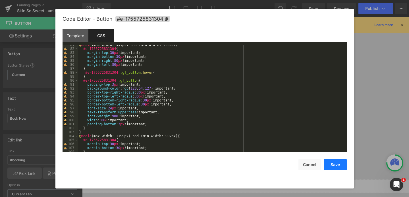
click at [329, 166] on button "Save" at bounding box center [335, 164] width 23 height 11
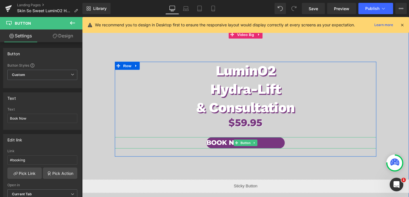
click at [241, 150] on span "Book Now" at bounding box center [234, 150] width 42 height 10
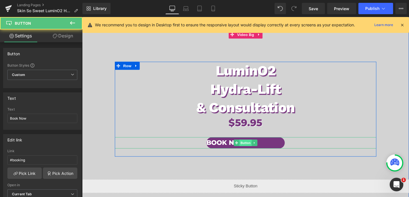
click at [249, 150] on span "Button" at bounding box center [253, 149] width 13 height 7
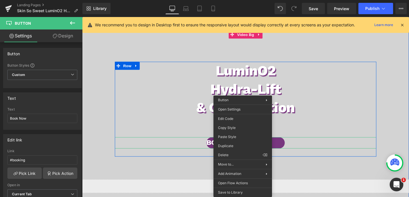
click at [249, 150] on span "Button" at bounding box center [253, 149] width 13 height 7
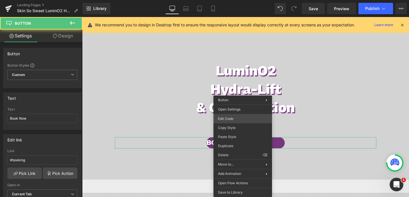
click at [224, 0] on div "Button You are previewing how the will restyle your page. You can not edit Elem…" at bounding box center [204, 0] width 409 height 0
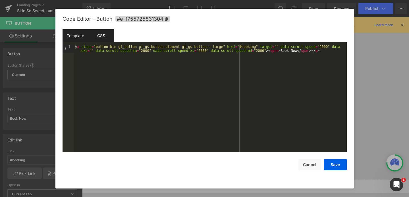
click at [95, 39] on div "CSS" at bounding box center [101, 35] width 26 height 13
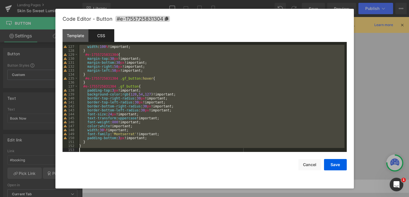
scroll to position [501, 0]
drag, startPoint x: 79, startPoint y: 48, endPoint x: 120, endPoint y: 197, distance: 155.1
click at [120, 197] on body "Button You are previewing how the will restyle your page. You can not edit Elem…" at bounding box center [204, 98] width 409 height 197
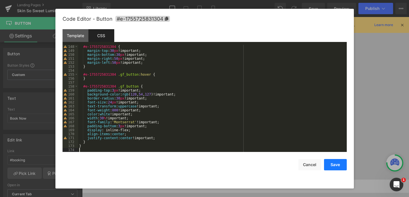
click at [334, 168] on button "Save" at bounding box center [335, 164] width 23 height 11
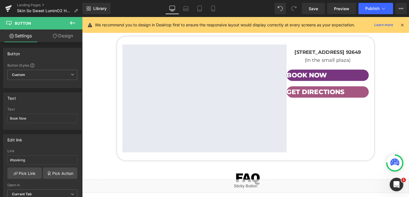
scroll to position [1820, 0]
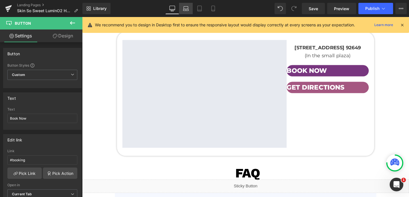
click at [185, 9] on icon at bounding box center [186, 9] width 6 height 6
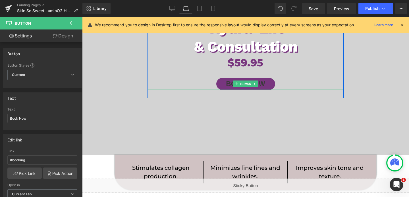
click at [244, 80] on span "Book Now" at bounding box center [245, 84] width 39 height 10
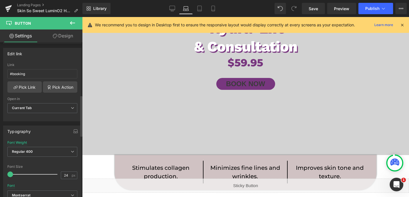
scroll to position [218, 0]
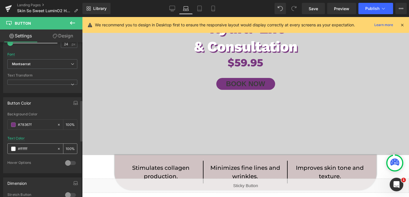
click at [28, 149] on input "#ffffff" at bounding box center [36, 149] width 36 height 6
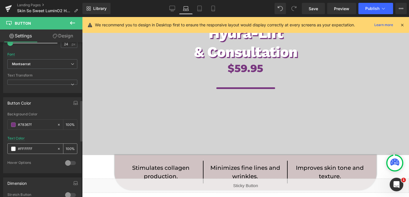
type input "#FFFFFF"
click at [172, 7] on icon at bounding box center [172, 9] width 6 height 6
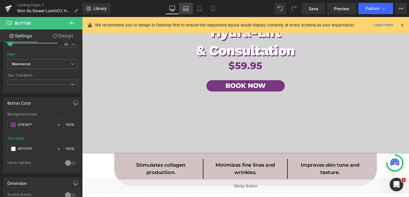
click at [189, 9] on link "Laptop" at bounding box center [186, 8] width 14 height 11
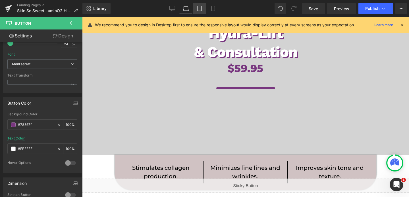
click at [197, 10] on icon at bounding box center [199, 8] width 4 height 5
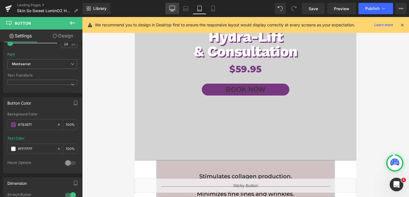
click at [173, 10] on icon at bounding box center [172, 9] width 6 height 6
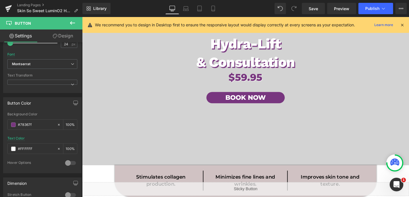
scroll to position [88, 0]
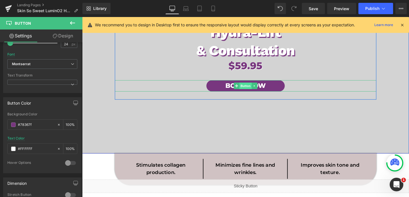
click at [250, 89] on span "Button" at bounding box center [253, 89] width 13 height 7
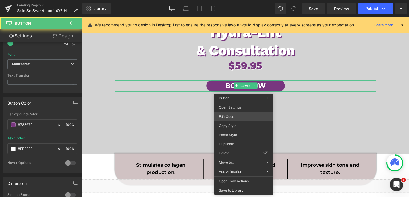
click at [234, 0] on div "Button You are previewing how the will restyle your page. You can not edit Elem…" at bounding box center [204, 0] width 409 height 0
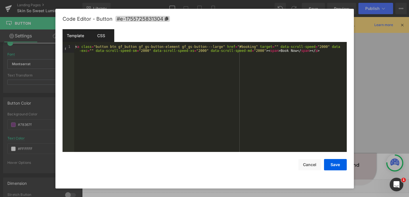
click at [97, 34] on div "CSS" at bounding box center [101, 35] width 26 height 13
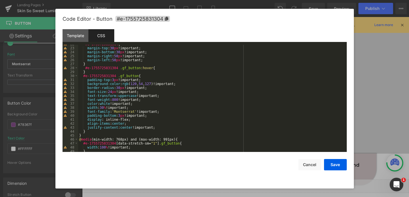
scroll to position [88, 0]
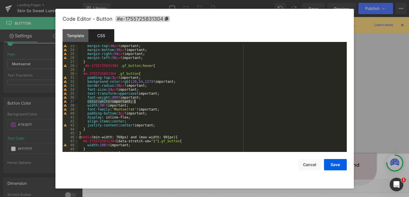
drag, startPoint x: 88, startPoint y: 103, endPoint x: 138, endPoint y: 101, distance: 50.3
click at [138, 101] on div "margin-top : 30 px !important; margin-bottom : 30 px !important; margin-right :…" at bounding box center [211, 101] width 266 height 115
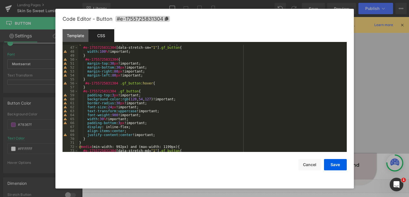
scroll to position [184, 0]
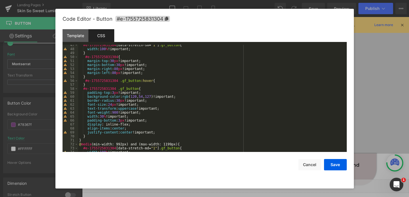
click at [156, 132] on div "#e-1755725831304 [ data-stretch-sm = " 1 " ] .gf_button { width : 100 % !import…" at bounding box center [211, 100] width 266 height 115
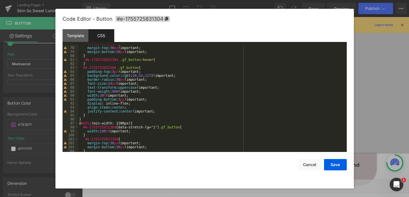
scroll to position [308, 0]
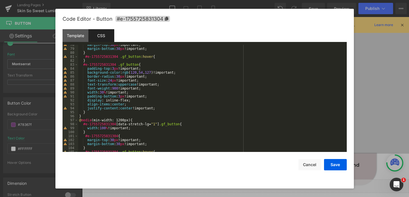
click at [158, 111] on div "margin-top : 30 px !important; margin-bottom : 30 px !important; } #e-175572583…" at bounding box center [211, 100] width 266 height 115
click at [154, 103] on div "margin-top : 30 px !important; margin-bottom : 30 px !important; } #e-175572583…" at bounding box center [211, 100] width 266 height 115
click at [159, 108] on div "margin-top : 30 px !important; margin-bottom : 30 px !important; } #e-175572583…" at bounding box center [211, 100] width 266 height 115
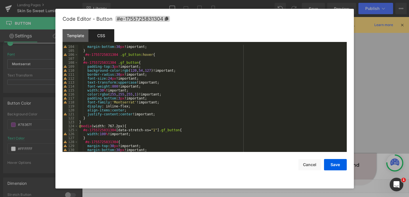
scroll to position [411, 0]
click at [157, 114] on div "margin-bottom : 30 px !important; } #e-1755725831304 .gf_button :hover { } #e-1…" at bounding box center [211, 101] width 266 height 115
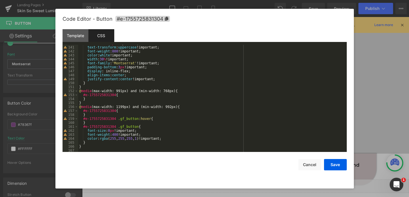
scroll to position [557, 0]
click at [333, 168] on button "Save" at bounding box center [335, 164] width 23 height 11
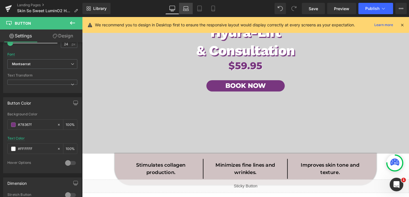
click at [186, 9] on icon at bounding box center [186, 9] width 6 height 6
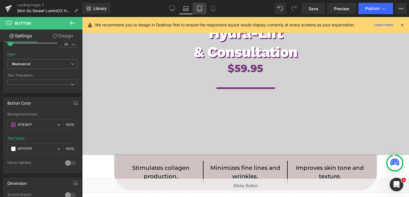
click at [193, 9] on link "Tablet" at bounding box center [200, 8] width 14 height 11
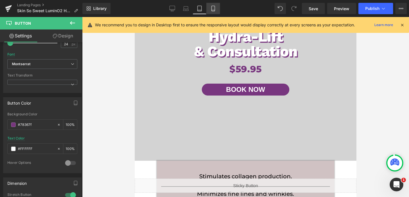
click at [211, 11] on link "Mobile" at bounding box center [213, 8] width 14 height 11
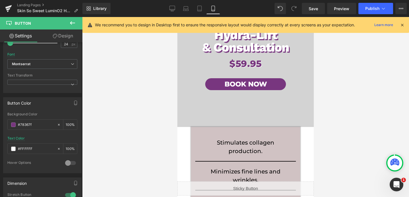
scroll to position [71, 0]
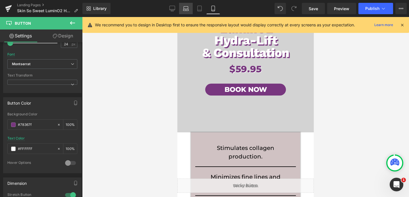
click at [183, 9] on link "Laptop" at bounding box center [186, 8] width 14 height 11
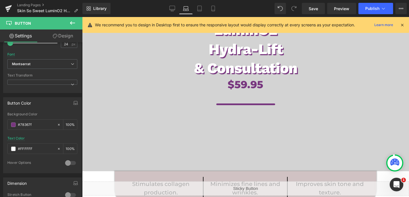
scroll to position [85, 0]
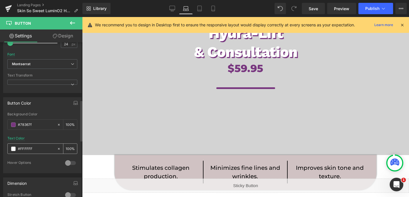
click at [58, 150] on icon at bounding box center [59, 149] width 4 height 4
click at [51, 149] on input "#FFFFFF" at bounding box center [36, 149] width 36 height 6
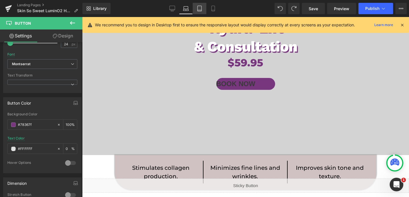
click at [200, 12] on link "Tablet" at bounding box center [200, 8] width 14 height 11
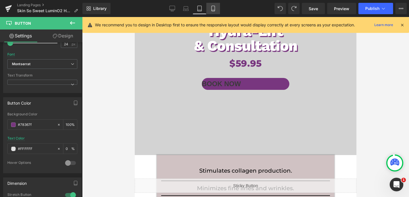
click at [217, 5] on link "Mobile" at bounding box center [213, 8] width 14 height 11
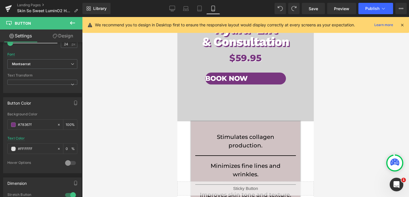
scroll to position [77, 0]
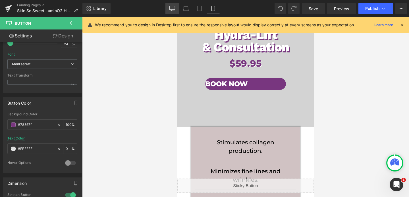
click at [174, 7] on icon at bounding box center [172, 9] width 6 height 6
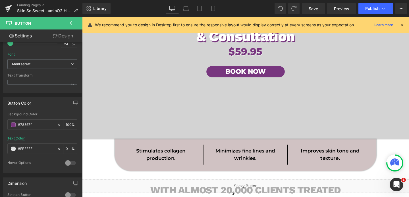
scroll to position [94, 0]
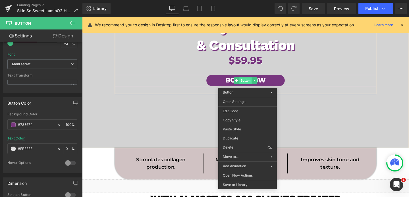
click at [255, 84] on span "Button" at bounding box center [253, 84] width 13 height 7
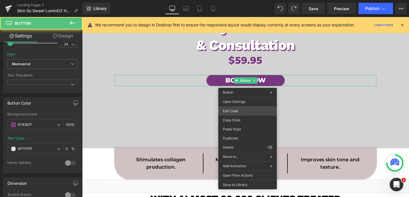
click at [225, 0] on div "Button You are previewing how the will restyle your page. You can not edit Elem…" at bounding box center [204, 0] width 409 height 0
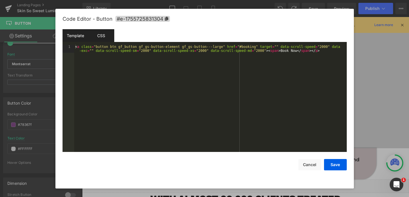
click at [99, 39] on div "CSS" at bounding box center [101, 35] width 26 height 13
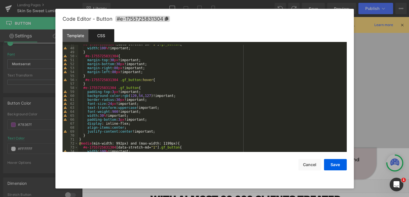
scroll to position [185, 0]
click at [161, 134] on div "#e-1755725831304 [ data-stretch-sm = " 1 " ] .gf_button { width : 100 % !import…" at bounding box center [211, 99] width 266 height 115
click at [161, 132] on div "#e-1755725831304 [ data-stretch-sm = " 1 " ] .gf_button { width : 100 % !import…" at bounding box center [211, 99] width 266 height 115
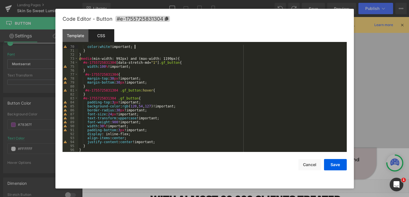
scroll to position [285, 0]
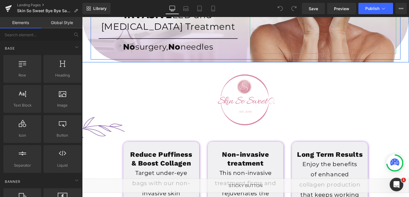
scroll to position [131, 0]
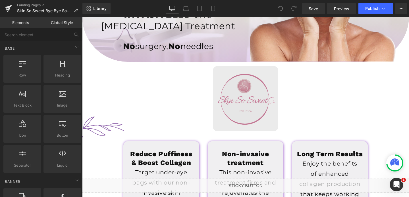
click at [232, 116] on img at bounding box center [245, 98] width 65 height 65
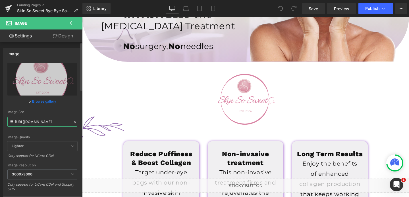
click at [39, 120] on input "https://cdn.shopify.com/s/files/1/0570/4895/7112/files/SkinSoSweet_logo_4_3000x…" at bounding box center [42, 122] width 70 height 10
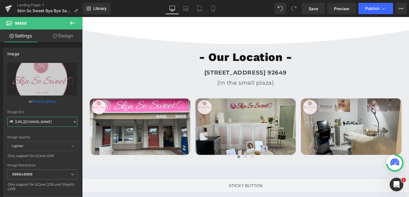
scroll to position [1437, 0]
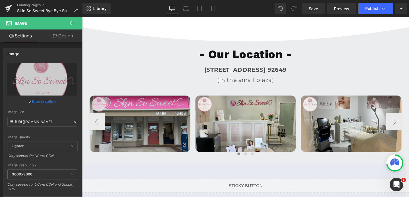
click at [155, 122] on img at bounding box center [140, 121] width 104 height 73
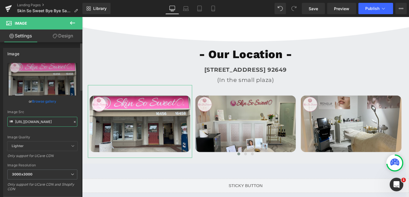
click at [38, 125] on input "https://cdn.shopify.com/s/files/1/0570/4895/7112/files/new_skinsosweet_3000x300…" at bounding box center [42, 122] width 70 height 10
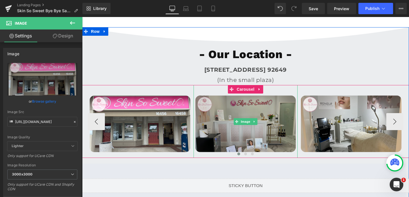
click at [224, 103] on img at bounding box center [245, 121] width 104 height 73
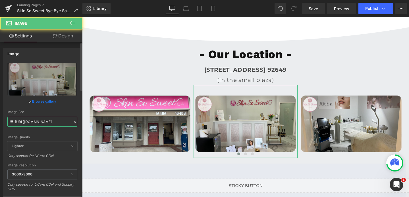
click at [54, 123] on input "https://cdn.shopify.com/s/files/1/0570/4895/7112/files/new_skinsosweet_2_3000x3…" at bounding box center [42, 122] width 70 height 10
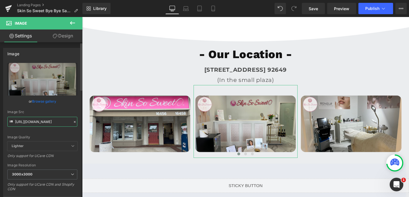
click at [54, 123] on input "https://cdn.shopify.com/s/files/1/0570/4895/7112/files/new_skinsosweet_2_3000x3…" at bounding box center [42, 122] width 70 height 10
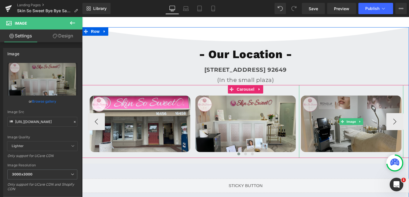
click at [347, 106] on img at bounding box center [351, 121] width 104 height 73
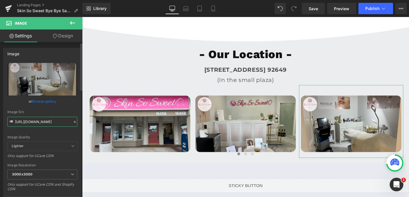
click at [45, 122] on input "https://cdn.shopify.com/s/files/1/0570/4895/7112/files/new_skinsosweet_3_3000x3…" at bounding box center [42, 122] width 70 height 10
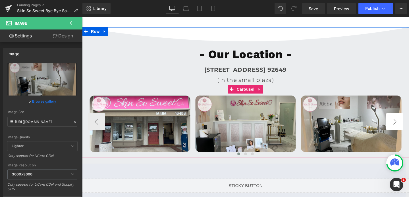
click at [392, 124] on button "›" at bounding box center [394, 121] width 17 height 17
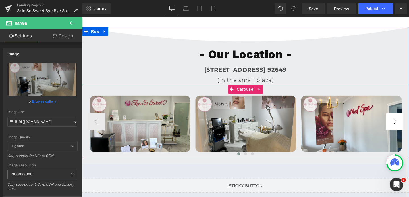
click at [392, 124] on button "›" at bounding box center [394, 121] width 17 height 17
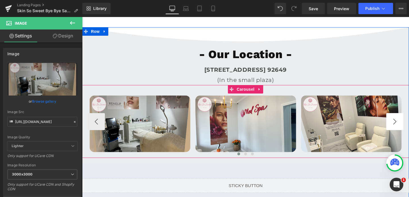
click at [392, 124] on button "›" at bounding box center [394, 121] width 17 height 17
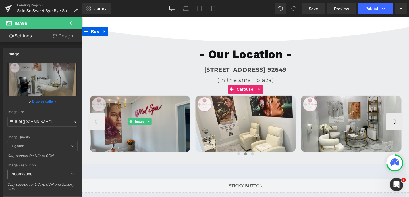
click at [185, 138] on img at bounding box center [140, 121] width 104 height 73
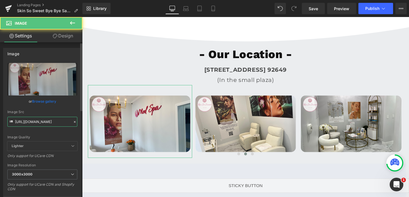
click at [22, 124] on input "https://cdn.shopify.com/s/files/1/0570/4895/7112/files/new_skinsosweet_4_3000x3…" at bounding box center [42, 122] width 70 height 10
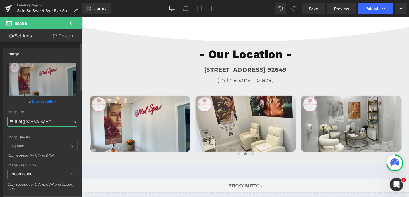
click at [22, 124] on input "https://cdn.shopify.com/s/files/1/0570/4895/7112/files/new_skinsosweet_4_3000x3…" at bounding box center [42, 122] width 70 height 10
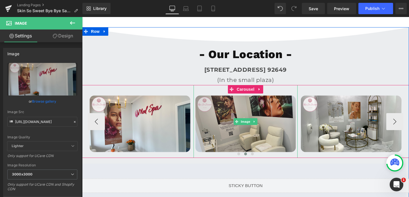
click at [237, 110] on img at bounding box center [245, 121] width 104 height 73
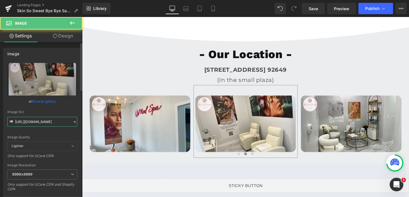
click at [42, 124] on input "https://cdn.shopify.com/s/files/1/0570/4895/7112/files/new_skinsosweet_5_3000x3…" at bounding box center [42, 122] width 70 height 10
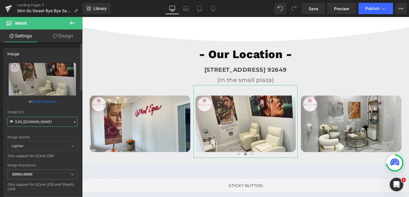
click at [42, 124] on input "https://cdn.shopify.com/s/files/1/0570/4895/7112/files/new_skinsosweet_5_3000x3…" at bounding box center [42, 122] width 70 height 10
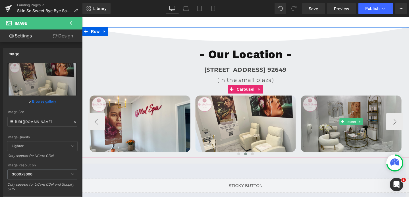
click at [319, 118] on img at bounding box center [351, 121] width 104 height 73
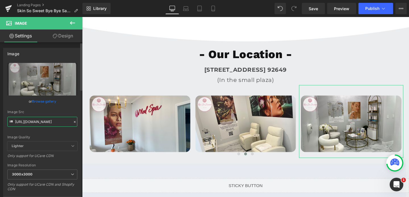
click at [41, 125] on input "https://cdn.shopify.com/s/files/1/0570/4895/7112/files/new_skinsosweet_6_3000x3…" at bounding box center [42, 122] width 70 height 10
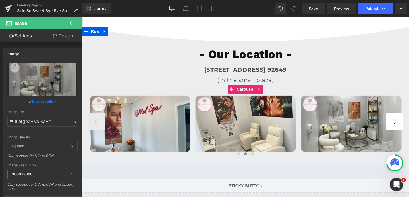
click at [394, 122] on button "›" at bounding box center [394, 121] width 17 height 17
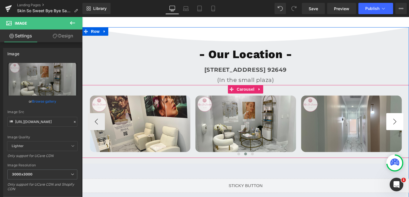
click at [394, 122] on button "›" at bounding box center [394, 121] width 17 height 17
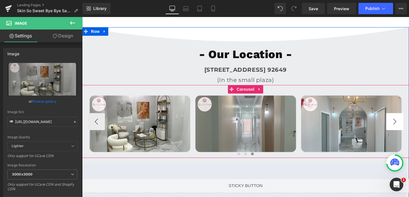
click at [394, 122] on button "›" at bounding box center [394, 121] width 17 height 17
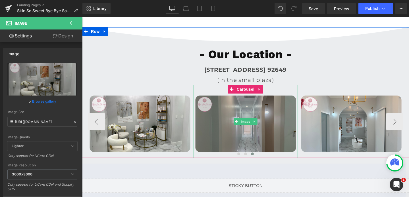
click at [280, 132] on img at bounding box center [245, 121] width 104 height 73
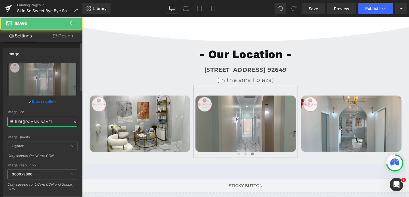
click at [36, 124] on input "https://cdn.shopify.com/s/files/1/0570/4895/7112/files/new_skinsosweet_7_3000x3…" at bounding box center [42, 122] width 70 height 10
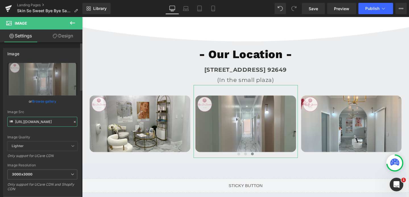
click at [36, 124] on input "https://cdn.shopify.com/s/files/1/0570/4895/7112/files/new_skinsosweet_7_3000x3…" at bounding box center [42, 122] width 70 height 10
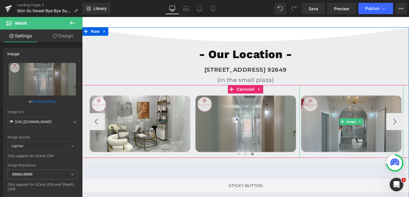
click at [351, 118] on img at bounding box center [351, 121] width 104 height 73
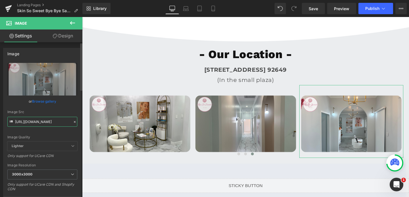
click at [56, 122] on input "https://cdn.shopify.com/s/files/1/0570/4895/7112/files/new_skinsosweet_8_3000x3…" at bounding box center [42, 122] width 70 height 10
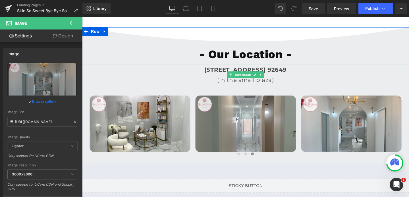
click at [220, 72] on b "[STREET_ADDRESS] 92649" at bounding box center [245, 69] width 82 height 7
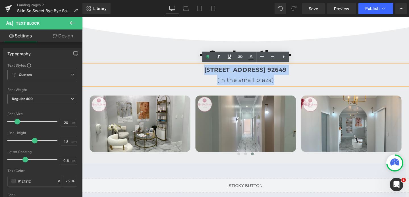
drag, startPoint x: 165, startPoint y: 70, endPoint x: 278, endPoint y: 83, distance: 113.9
click at [278, 83] on div "[STREET_ADDRESS] 92649 (In the small plaza)" at bounding box center [245, 75] width 327 height 20
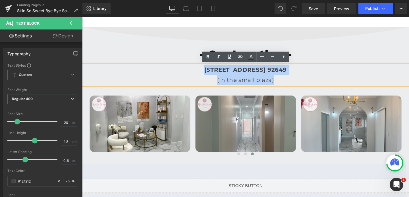
copy div "[STREET_ADDRESS] 92649 (In the small plaza)"
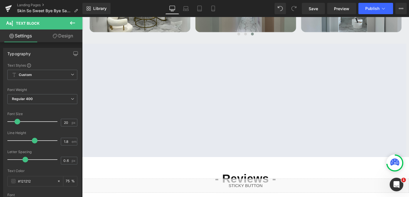
scroll to position [1547, 0]
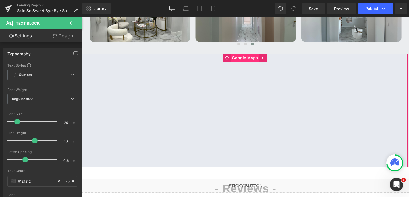
click at [246, 57] on span "Google Maps" at bounding box center [244, 58] width 29 height 9
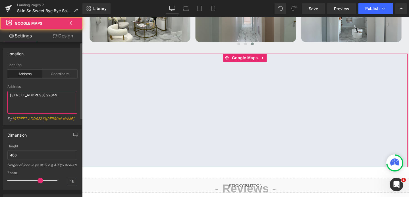
click at [26, 95] on textarea "[STREET_ADDRESS] 92649" at bounding box center [42, 102] width 70 height 23
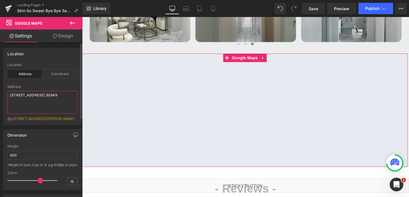
click at [26, 95] on textarea "[STREET_ADDRESS] 92649" at bounding box center [42, 102] width 70 height 23
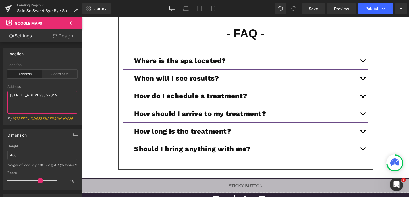
scroll to position [1855, 0]
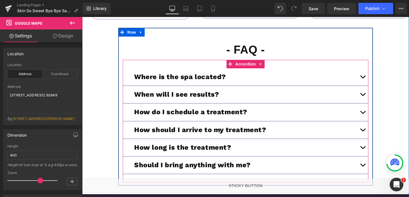
click at [363, 78] on span "button" at bounding box center [363, 78] width 0 height 0
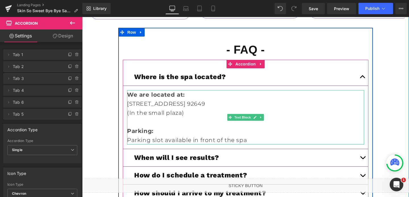
click at [176, 107] on span "[STREET_ADDRESS] 92649" at bounding box center [166, 104] width 78 height 7
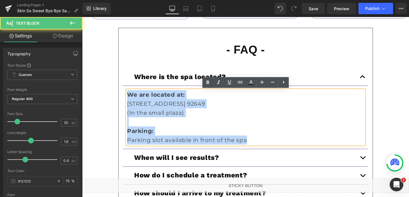
drag, startPoint x: 127, startPoint y: 92, endPoint x: 257, endPoint y: 141, distance: 138.8
click at [257, 141] on div "We are located at: [STREET_ADDRESS]. 92649 (In the small plaza) Parking: Parkin…" at bounding box center [245, 117] width 237 height 55
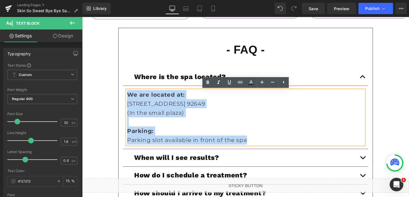
copy div "We are located at: [STREET_ADDRESS]. 92649 (In the small plaza) Parking: Parkin…"
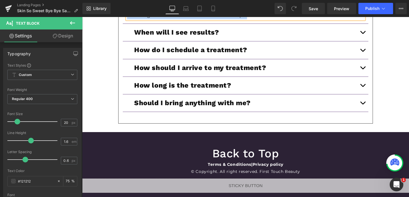
scroll to position [1994, 0]
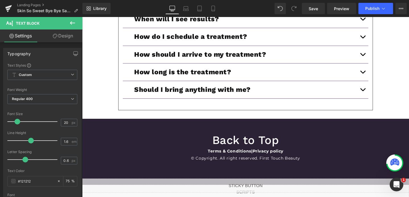
click at [362, 37] on button "button" at bounding box center [362, 36] width 11 height 17
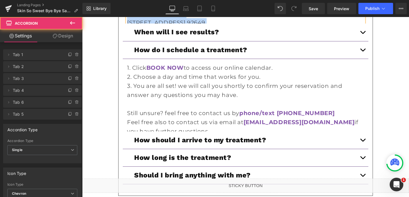
scroll to position [1929, 0]
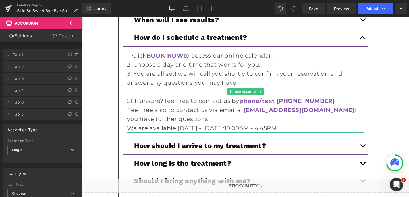
click at [270, 78] on p "3. You are all set! we will call you shortly to confirm your reservation and an…" at bounding box center [245, 78] width 237 height 18
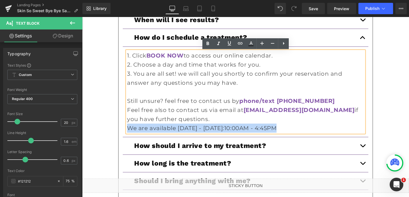
drag, startPoint x: 282, startPoint y: 126, endPoint x: 124, endPoint y: 131, distance: 157.5
click at [124, 131] on article "1. Click BOOK NOW to access our online calendar. 2. Choose a day and time that …" at bounding box center [245, 92] width 245 height 91
copy p "We are available Sunday - Friday: 10:00AM - 4:45PM"
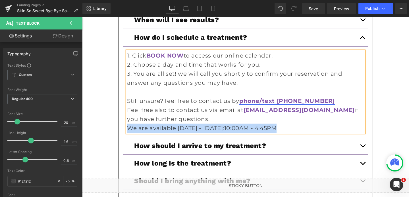
click at [281, 101] on strong "phone/text [PHONE_NUMBER]" at bounding box center [286, 101] width 95 height 7
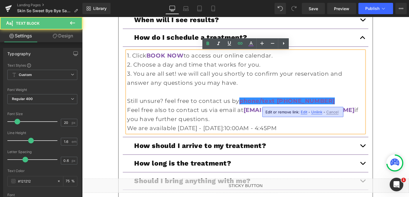
click at [301, 112] on span "Edit" at bounding box center [304, 112] width 7 height 5
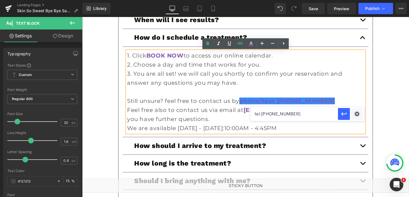
click at [276, 113] on input "tel:[PHONE_NUMBER]" at bounding box center [294, 114] width 88 height 14
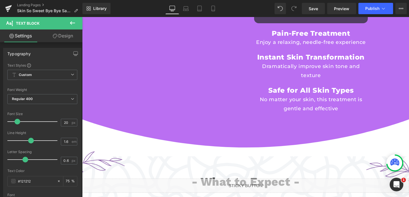
scroll to position [0, 0]
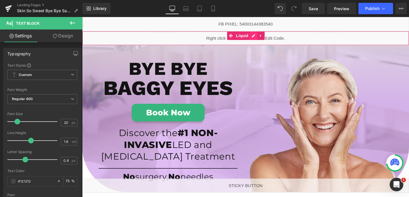
click at [253, 36] on div "Liquid" at bounding box center [245, 38] width 327 height 14
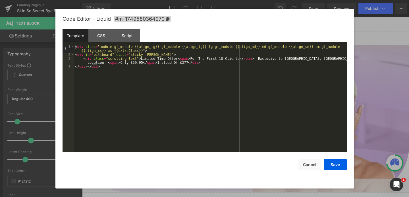
click at [221, 66] on div "< div class = "module gf_module-{{align_lg}} gf_module-{{align_lg}}-lg gf_modul…" at bounding box center [210, 104] width 272 height 119
drag, startPoint x: 257, startPoint y: 57, endPoint x: 337, endPoint y: 58, distance: 79.8
click at [337, 58] on div "< div class = "module gf_module-{{align_lg}} gf_module-{{align_lg}}-lg gf_modul…" at bounding box center [210, 104] width 272 height 119
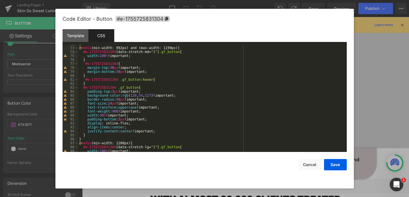
click at [152, 127] on div "} @ media (min-width: 992px) and (max-width: 1199px) { #e-1755725831304 [ data-…" at bounding box center [211, 99] width 266 height 115
click at [159, 130] on div "} @ media (min-width: 992px) and (max-width: 1199px) { #e-1755725831304 [ data-…" at bounding box center [211, 99] width 266 height 115
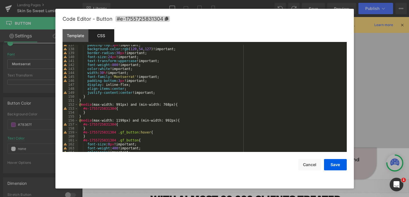
scroll to position [557, 0]
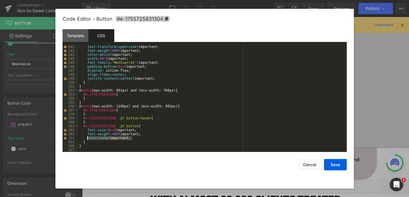
drag, startPoint x: 132, startPoint y: 140, endPoint x: 88, endPoint y: 139, distance: 44.0
click at [88, 139] on div "text-transform : uppercase !important; font-weight : 800 !important; color : wh…" at bounding box center [211, 102] width 266 height 115
click at [335, 165] on button "Save" at bounding box center [335, 164] width 23 height 11
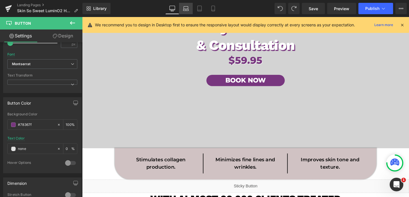
click at [189, 11] on link "Laptop" at bounding box center [186, 8] width 14 height 11
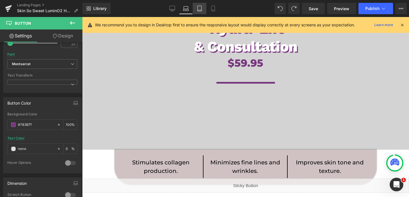
click at [194, 10] on link "Tablet" at bounding box center [200, 8] width 14 height 11
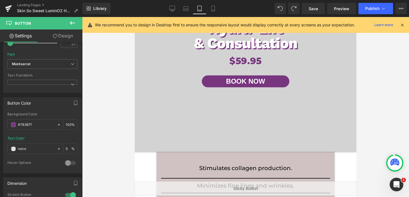
scroll to position [85, 0]
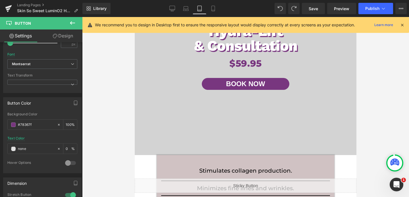
click at [203, 9] on link "Tablet" at bounding box center [200, 8] width 14 height 11
click at [209, 10] on link "Mobile" at bounding box center [213, 8] width 14 height 11
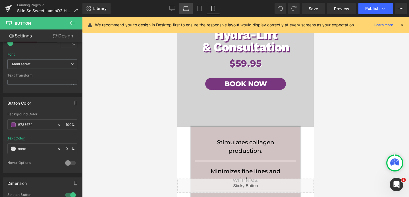
click at [188, 12] on link "Laptop" at bounding box center [186, 8] width 14 height 11
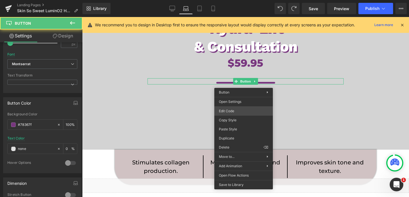
click at [227, 0] on div "Button You are previewing how the will restyle your page. You can not edit Elem…" at bounding box center [204, 0] width 409 height 0
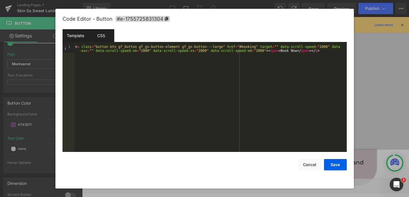
click at [97, 30] on div "CSS" at bounding box center [101, 35] width 26 height 13
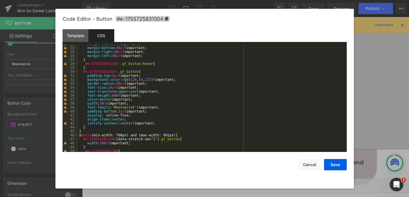
scroll to position [95, 0]
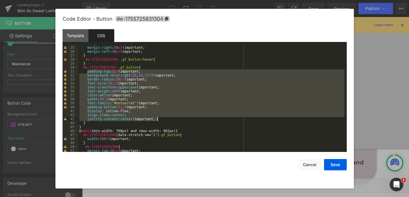
drag, startPoint x: 87, startPoint y: 72, endPoint x: 165, endPoint y: 119, distance: 91.8
click at [165, 119] on div "margin-bottom : 30 px !important; margin-right : 50 px !important; margin-left …" at bounding box center [211, 99] width 266 height 115
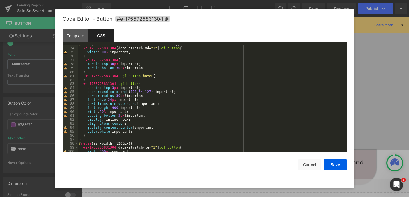
scroll to position [289, 0]
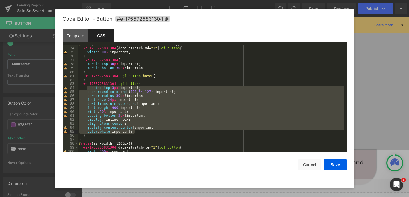
drag, startPoint x: 87, startPoint y: 88, endPoint x: 140, endPoint y: 132, distance: 68.4
click at [140, 132] on div "@ media (min-width: 992px) and (max-width: 1199px) { #e-1755725831304 [ data-st…" at bounding box center [211, 99] width 266 height 115
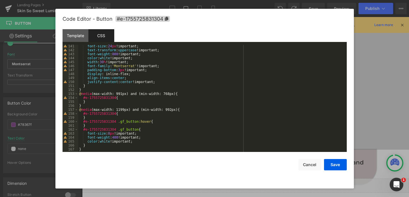
scroll to position [561, 0]
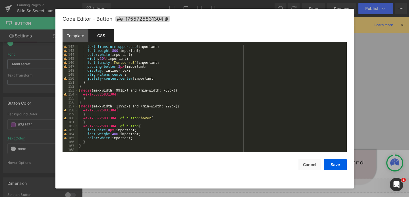
click at [121, 111] on div "text-transform : uppercase !important; font-weight : 800 !important; color : wh…" at bounding box center [211, 102] width 266 height 115
click at [333, 165] on button "Save" at bounding box center [335, 164] width 23 height 11
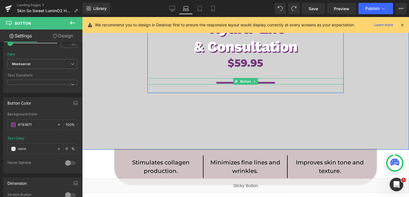
click at [248, 83] on span "Button" at bounding box center [245, 81] width 13 height 7
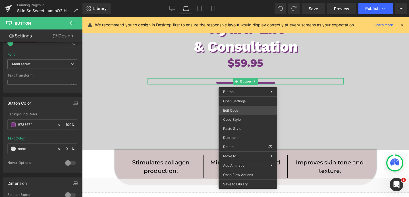
click at [235, 0] on div "Button You are previewing how the will restyle your page. You can not edit Elem…" at bounding box center [204, 0] width 409 height 0
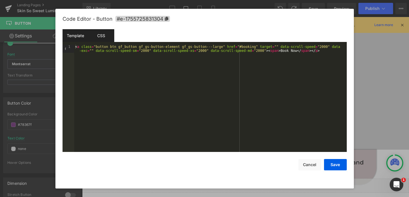
click at [101, 42] on div "CSS" at bounding box center [101, 35] width 26 height 13
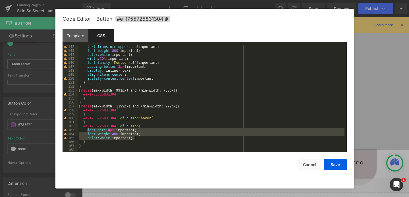
drag, startPoint x: 87, startPoint y: 130, endPoint x: 138, endPoint y: 140, distance: 52.0
click at [138, 140] on div "text-transform : uppercase !important; font-weight : 800 !important; color : wh…" at bounding box center [211, 102] width 266 height 115
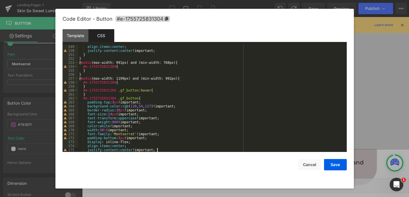
scroll to position [601, 0]
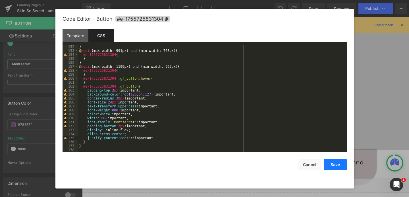
click at [329, 164] on button "Save" at bounding box center [335, 164] width 23 height 11
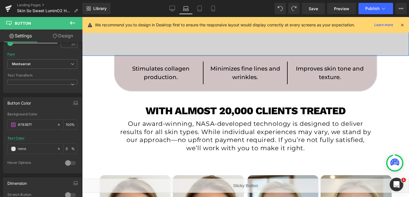
scroll to position [206, 0]
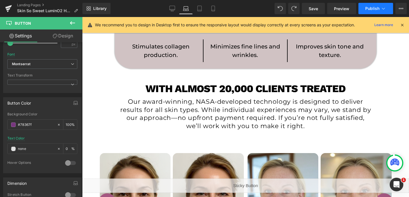
click at [370, 10] on span "Publish" at bounding box center [372, 8] width 14 height 5
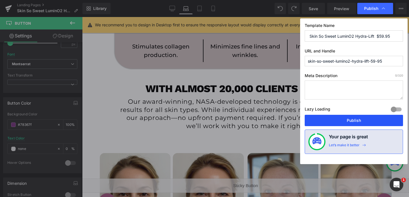
click at [341, 119] on button "Publish" at bounding box center [354, 120] width 98 height 11
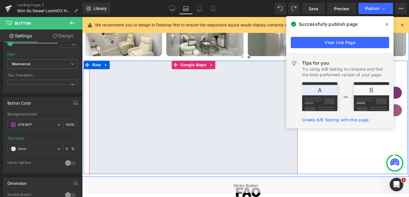
scroll to position [1744, 0]
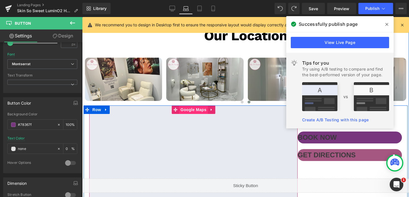
click at [199, 106] on span "Google Maps" at bounding box center [193, 110] width 29 height 9
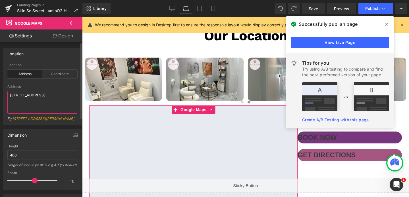
click at [26, 96] on textarea "[STREET_ADDRESS]" at bounding box center [42, 102] width 70 height 23
paste textarea "[STREET_ADDRESS] 92649"
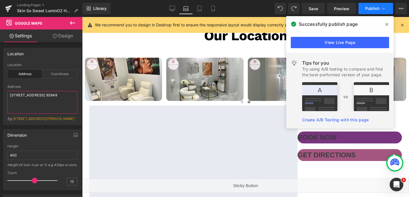
type textarea "[STREET_ADDRESS] 92649"
click at [370, 8] on span "Publish" at bounding box center [372, 8] width 14 height 5
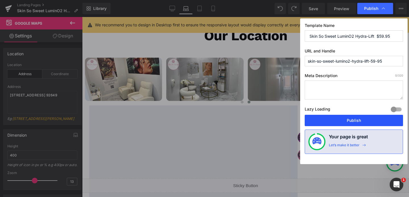
click at [338, 118] on button "Publish" at bounding box center [354, 120] width 98 height 11
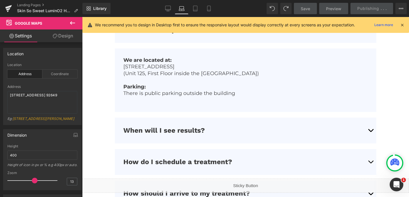
scroll to position [1976, 0]
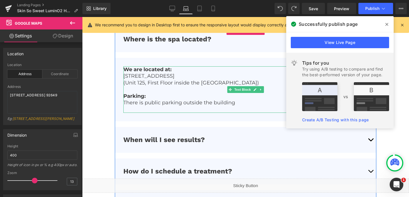
click at [165, 80] on p "(Unit 125, First Floor inside the [GEOGRAPHIC_DATA])" at bounding box center [245, 83] width 244 height 7
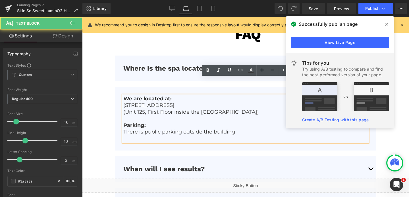
scroll to position [1935, 0]
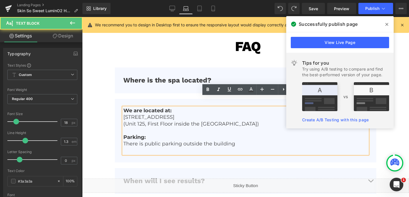
drag, startPoint x: 123, startPoint y: 99, endPoint x: 245, endPoint y: 132, distance: 125.9
click at [245, 132] on div "We are located at: [STREET_ADDRESS] (Unit 125, First Floor inside the [GEOGRAPH…" at bounding box center [245, 131] width 244 height 47
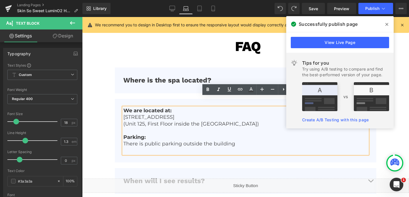
click at [237, 141] on p "There is public parking outside the building" at bounding box center [245, 144] width 244 height 7
drag, startPoint x: 236, startPoint y: 134, endPoint x: 126, endPoint y: 101, distance: 115.0
click at [126, 108] on div "We are located at: [STREET_ADDRESS] (Unit 125, First Floor inside the [GEOGRAPH…" at bounding box center [245, 131] width 244 height 47
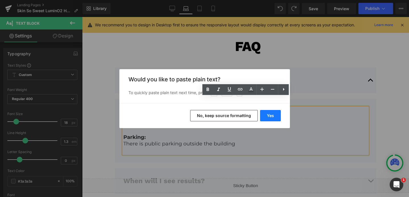
click at [273, 115] on button "Yes" at bounding box center [270, 115] width 21 height 11
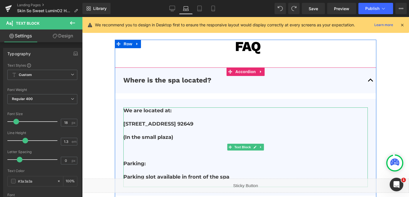
click at [164, 128] on p at bounding box center [245, 131] width 244 height 7
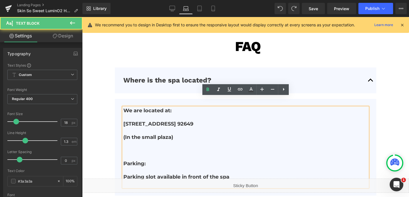
click at [175, 134] on p "(In the small plaza)" at bounding box center [245, 137] width 244 height 7
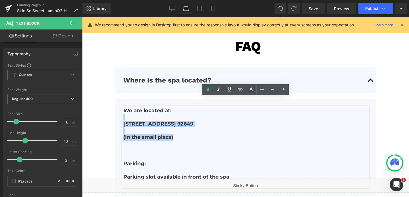
drag, startPoint x: 175, startPoint y: 128, endPoint x: 124, endPoint y: 109, distance: 54.4
click at [124, 109] on div "We are located at: [STREET_ADDRESS]. 92649 (In the small plaza) Parking: Parkin…" at bounding box center [245, 148] width 244 height 80
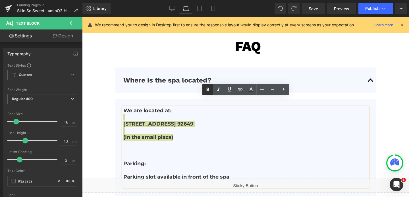
click at [207, 91] on icon at bounding box center [207, 89] width 7 height 7
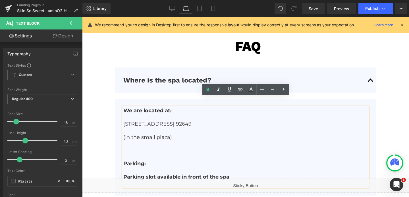
click at [123, 127] on div "We are located at: [STREET_ADDRESS]. 92649 (In the small plaza) Parking: Parkin…" at bounding box center [245, 148] width 244 height 80
click at [123, 134] on p "(In the small plaza)" at bounding box center [245, 137] width 244 height 7
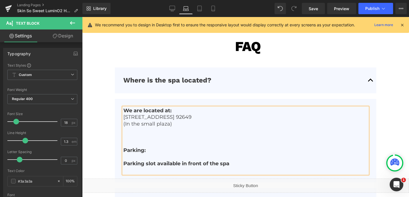
click at [123, 147] on strong "Parking:" at bounding box center [134, 150] width 22 height 6
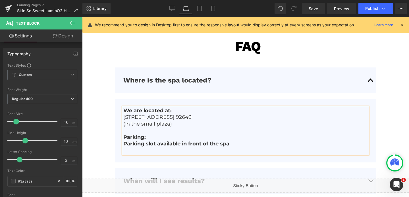
click at [157, 141] on strong "Parking slot available in front of the spa" at bounding box center [176, 144] width 106 height 6
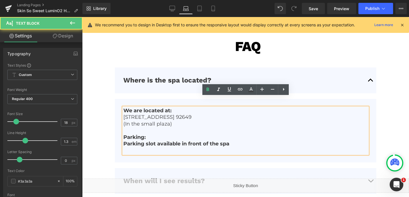
click at [157, 141] on strong "Parking slot available in front of the spa" at bounding box center [176, 144] width 106 height 6
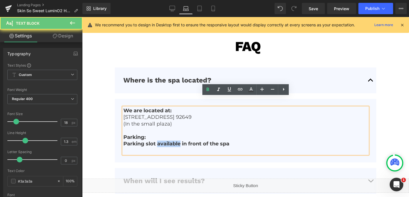
click at [157, 141] on strong "Parking slot available in front of the spa" at bounding box center [176, 144] width 106 height 6
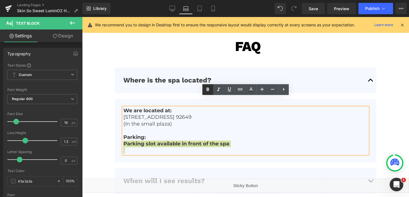
click at [207, 89] on icon at bounding box center [207, 89] width 7 height 7
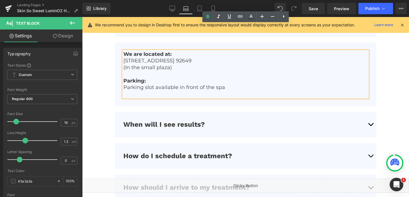
scroll to position [2019, 0]
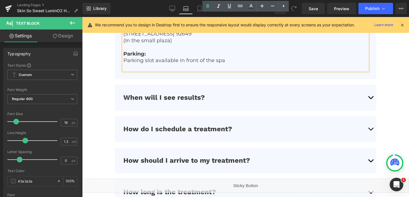
click at [369, 85] on button "button" at bounding box center [370, 98] width 11 height 26
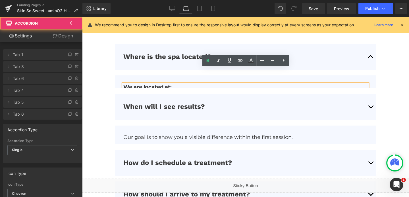
scroll to position [1955, 0]
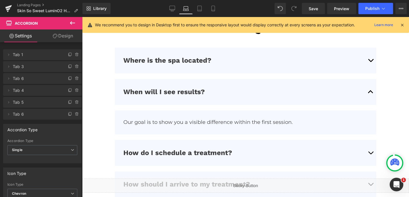
click at [370, 155] on span "button" at bounding box center [370, 155] width 0 height 0
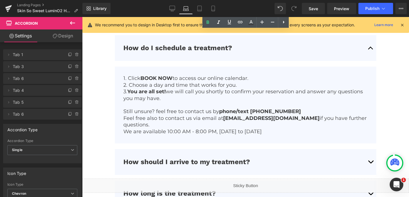
scroll to position [2031, 0]
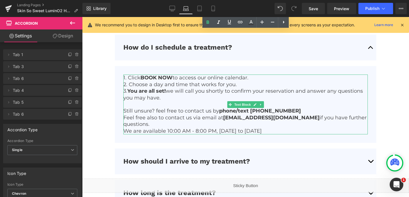
click at [214, 128] on p "We are available 10:00 AM - 8:00 PM, [DATE] to [DATE]" at bounding box center [245, 131] width 244 height 7
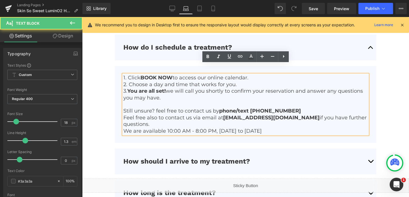
click at [214, 128] on p "We are available 10:00 AM - 8:00 PM, [DATE] to [DATE]" at bounding box center [245, 131] width 244 height 7
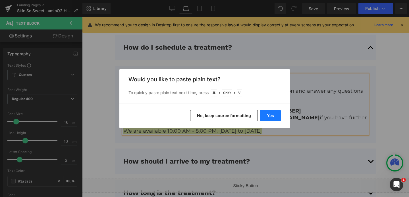
click at [265, 116] on button "Yes" at bounding box center [270, 115] width 21 height 11
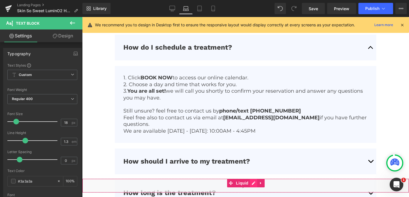
click at [251, 184] on div "Liquid" at bounding box center [245, 186] width 327 height 14
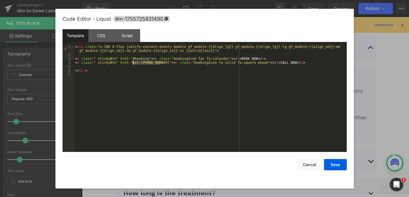
drag, startPoint x: 161, startPoint y: 63, endPoint x: 132, endPoint y: 64, distance: 29.0
click at [132, 64] on div "< div class = "w-100 d-flex justify-content-evenly module gf_module-{{align_lg}…" at bounding box center [210, 104] width 272 height 119
click at [333, 166] on button "Save" at bounding box center [335, 164] width 23 height 11
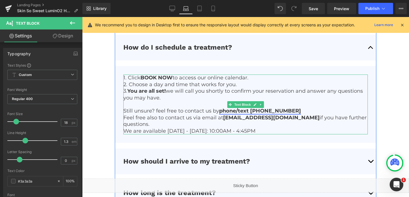
click at [283, 108] on link "phone/text [PHONE_NUMBER]" at bounding box center [260, 111] width 82 height 6
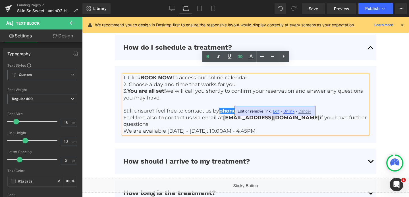
click at [274, 112] on span "Edit" at bounding box center [276, 111] width 7 height 5
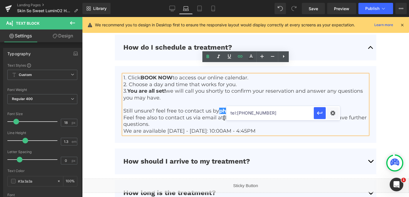
click at [260, 116] on input "tel:[PHONE_NUMBER]" at bounding box center [270, 113] width 88 height 14
paste input "7148866067"
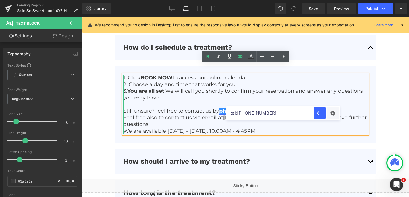
type input "tel:[PHONE_NUMBER]"
click at [259, 108] on link "phone/text [PHONE_NUMBER]" at bounding box center [260, 111] width 82 height 6
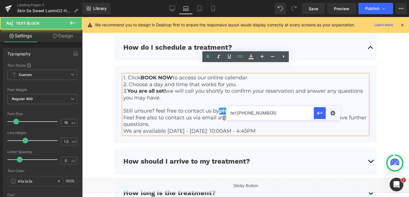
click at [267, 108] on link "phone/text [PHONE_NUMBER]" at bounding box center [260, 111] width 82 height 6
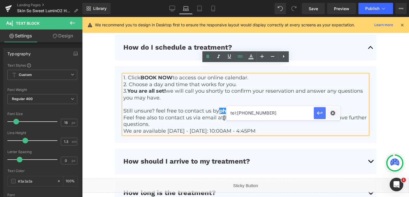
click at [316, 114] on button "button" at bounding box center [320, 113] width 12 height 12
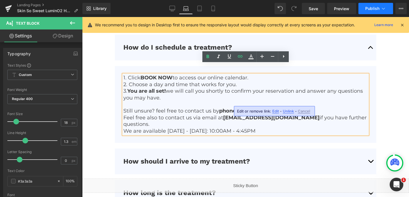
click at [369, 12] on button "Publish" at bounding box center [375, 8] width 35 height 11
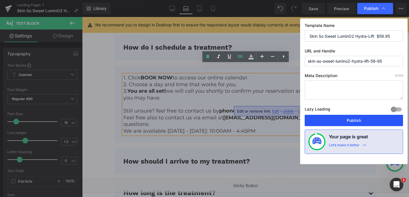
click at [334, 117] on button "Publish" at bounding box center [354, 120] width 98 height 11
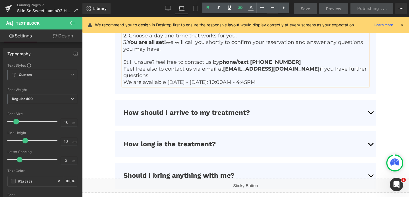
click at [371, 104] on button "button" at bounding box center [370, 113] width 11 height 26
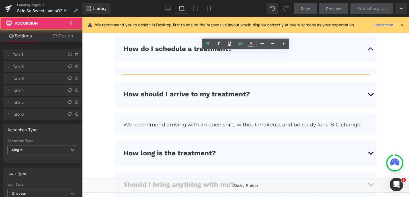
scroll to position [2003, 0]
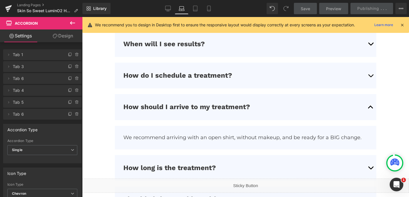
click at [362, 155] on div "How long is the treatment? Text Block" at bounding box center [245, 168] width 261 height 26
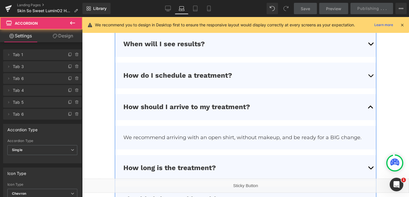
click at [368, 158] on button "button" at bounding box center [370, 168] width 11 height 26
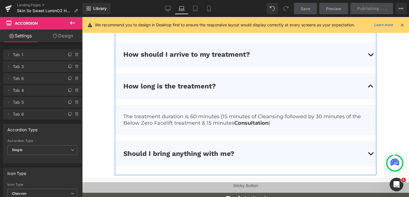
scroll to position [2056, 0]
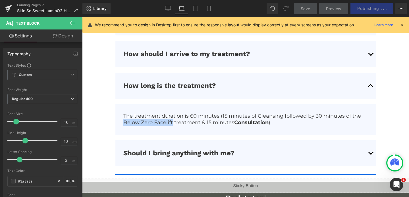
drag, startPoint x: 172, startPoint y: 113, endPoint x: 122, endPoint y: 111, distance: 50.3
click at [122, 111] on article "The treatment duration is 60 minutes (15 minutes of Cleansing followed by 30 mi…" at bounding box center [245, 120] width 261 height 30
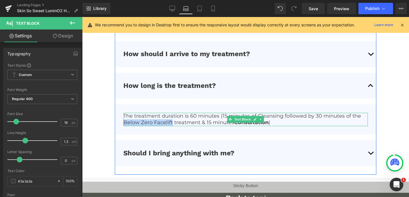
click at [164, 113] on p "The treatment duration is 60 minutes (15 minutes of Cleansing followed by 30 mi…" at bounding box center [245, 119] width 244 height 13
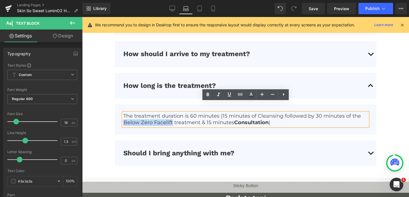
drag, startPoint x: 172, startPoint y: 112, endPoint x: 118, endPoint y: 112, distance: 53.7
click at [118, 112] on article "The treatment duration is 60 minutes (15 minutes of Cleansing followed by 30 mi…" at bounding box center [245, 120] width 261 height 30
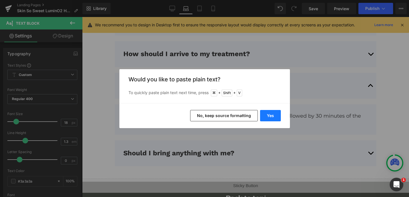
click at [276, 113] on button "Yes" at bounding box center [270, 115] width 21 height 11
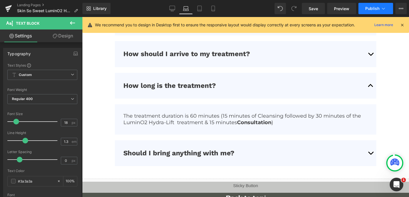
click at [369, 8] on span "Publish" at bounding box center [372, 8] width 14 height 5
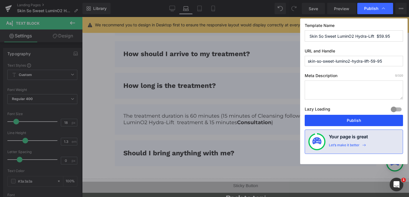
click at [346, 123] on button "Publish" at bounding box center [354, 120] width 98 height 11
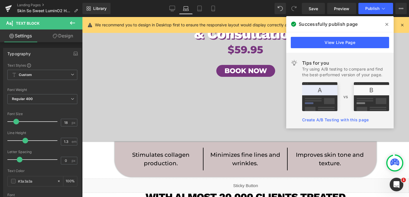
scroll to position [0, 0]
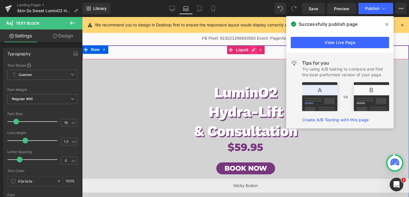
click at [251, 50] on div "Liquid" at bounding box center [245, 52] width 327 height 14
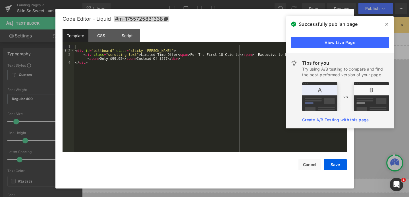
click at [386, 26] on icon at bounding box center [386, 24] width 3 height 5
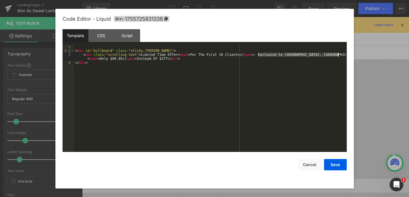
drag, startPoint x: 258, startPoint y: 55, endPoint x: 341, endPoint y: 55, distance: 83.0
click at [341, 55] on div "< div id = "billboard" class = "sticky-[PERSON_NAME]" > < div class = "scrollin…" at bounding box center [210, 102] width 272 height 115
paste textarea
click at [115, 58] on div "< div id = "billboard" class = "sticky-[PERSON_NAME]" > < div class = "scrollin…" at bounding box center [210, 102] width 272 height 115
click at [167, 59] on div "< div id = "billboard" class = "sticky-[PERSON_NAME]" > < div class = "scrollin…" at bounding box center [210, 102] width 272 height 115
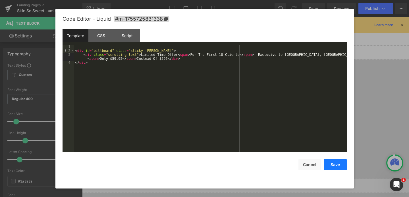
click at [332, 168] on button "Save" at bounding box center [335, 164] width 23 height 11
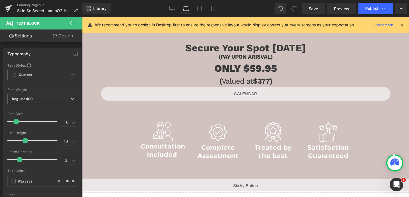
scroll to position [467, 0]
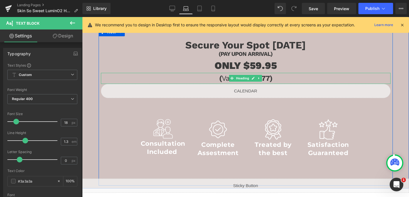
click at [269, 79] on h3 "( Valued at $377)" at bounding box center [246, 78] width 290 height 11
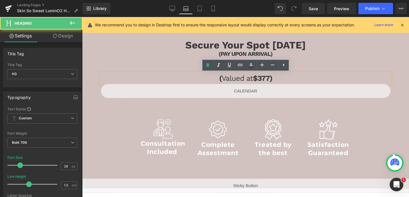
click at [269, 79] on h3 "( Valued at $377)" at bounding box center [246, 78] width 290 height 11
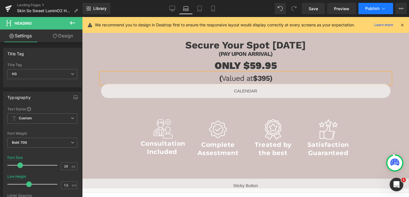
click at [365, 6] on button "Publish" at bounding box center [375, 8] width 35 height 11
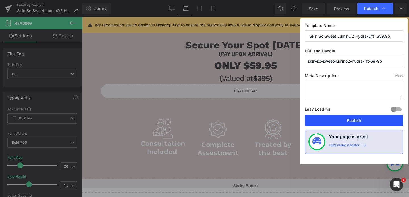
click at [342, 122] on button "Publish" at bounding box center [354, 120] width 98 height 11
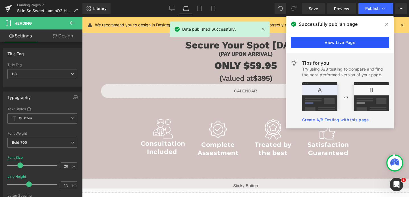
click at [361, 40] on link "View Live Page" at bounding box center [340, 42] width 98 height 11
